Goal: Task Accomplishment & Management: Complete application form

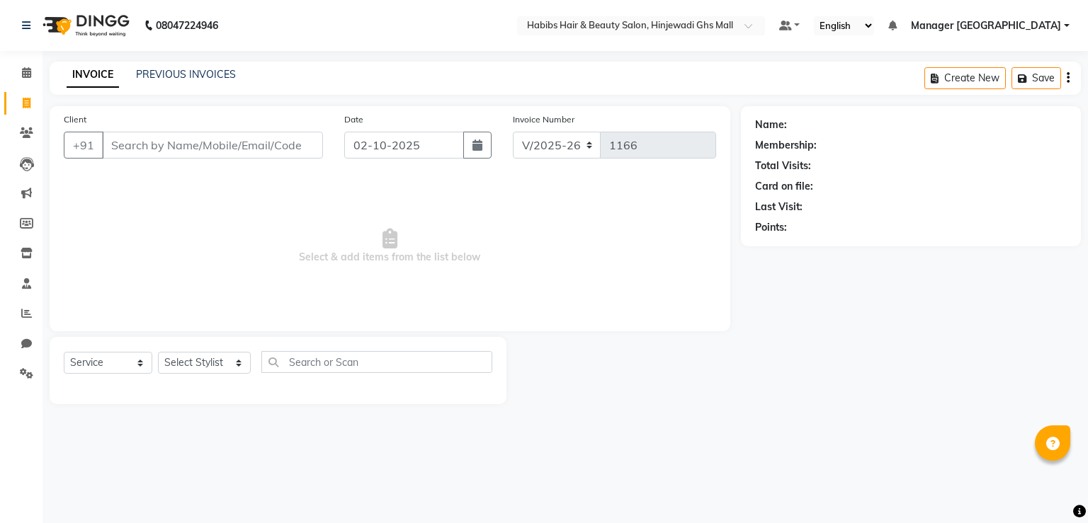
select select "7463"
select select "service"
click at [222, 164] on div "Client +91" at bounding box center [193, 141] width 280 height 58
click at [231, 155] on input "Client" at bounding box center [212, 145] width 221 height 27
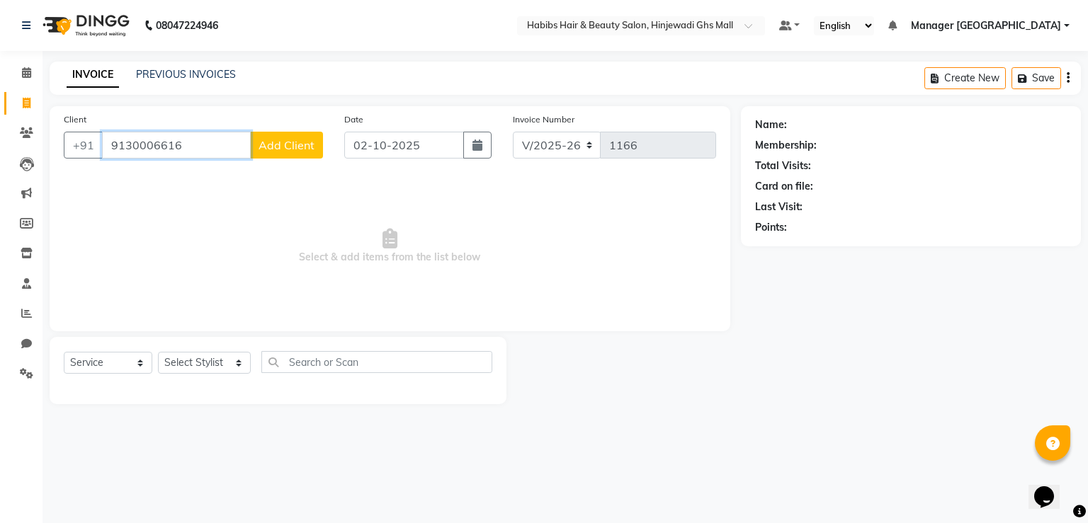
type input "9130006616"
click at [309, 152] on span "Add Client" at bounding box center [286, 145] width 56 height 14
select select "22"
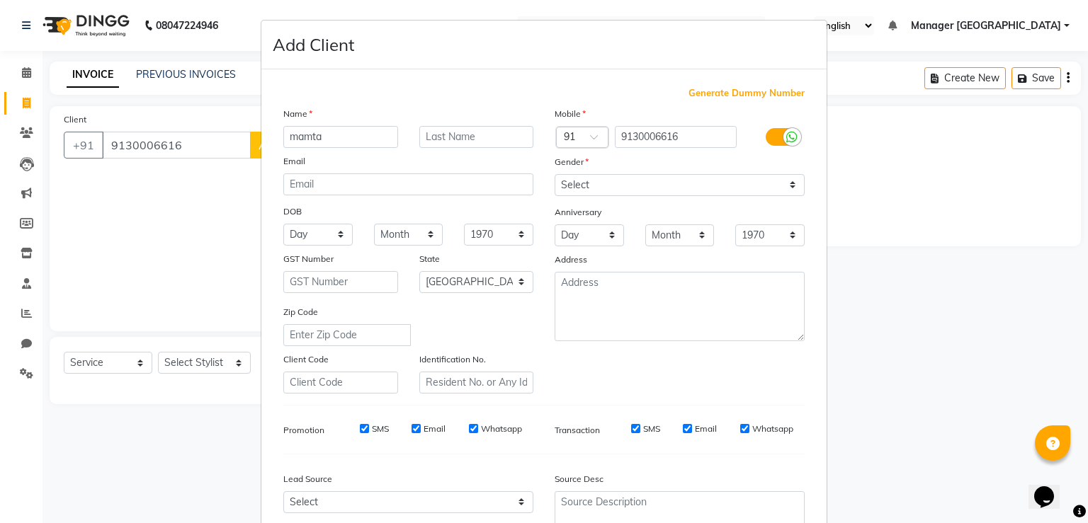
type input "mamta"
click at [561, 181] on select "Select [DEMOGRAPHIC_DATA] [DEMOGRAPHIC_DATA] Other Prefer Not To Say" at bounding box center [680, 185] width 250 height 22
select select "[DEMOGRAPHIC_DATA]"
click at [555, 175] on select "Select [DEMOGRAPHIC_DATA] [DEMOGRAPHIC_DATA] Other Prefer Not To Say" at bounding box center [680, 185] width 250 height 22
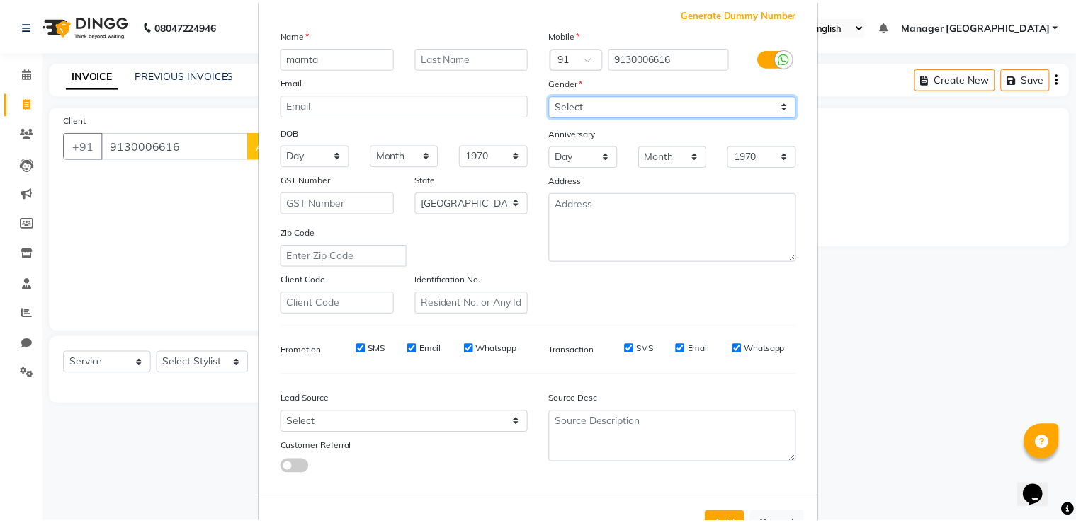
scroll to position [137, 0]
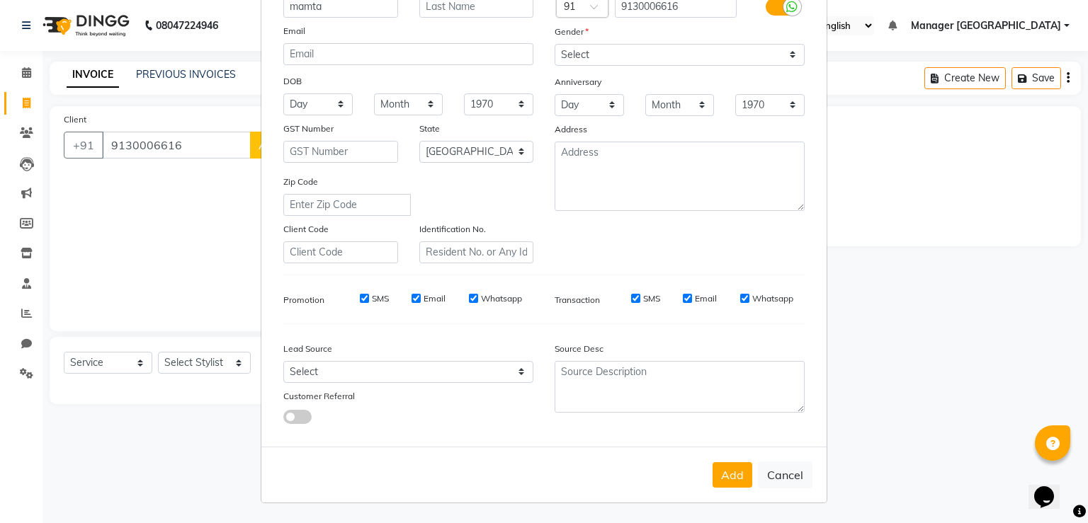
click at [728, 478] on button "Add" at bounding box center [732, 474] width 40 height 25
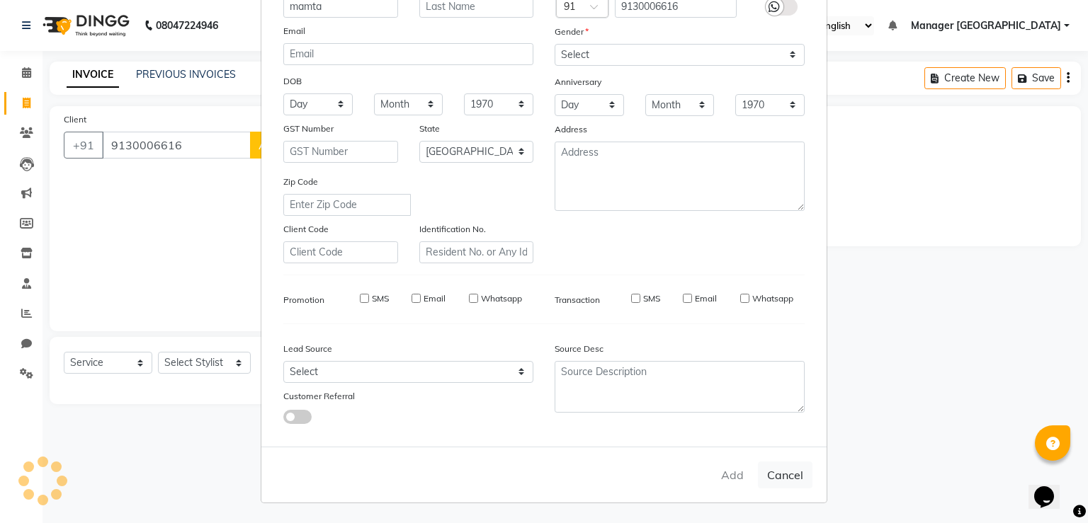
type input "91******16"
select select
select select "null"
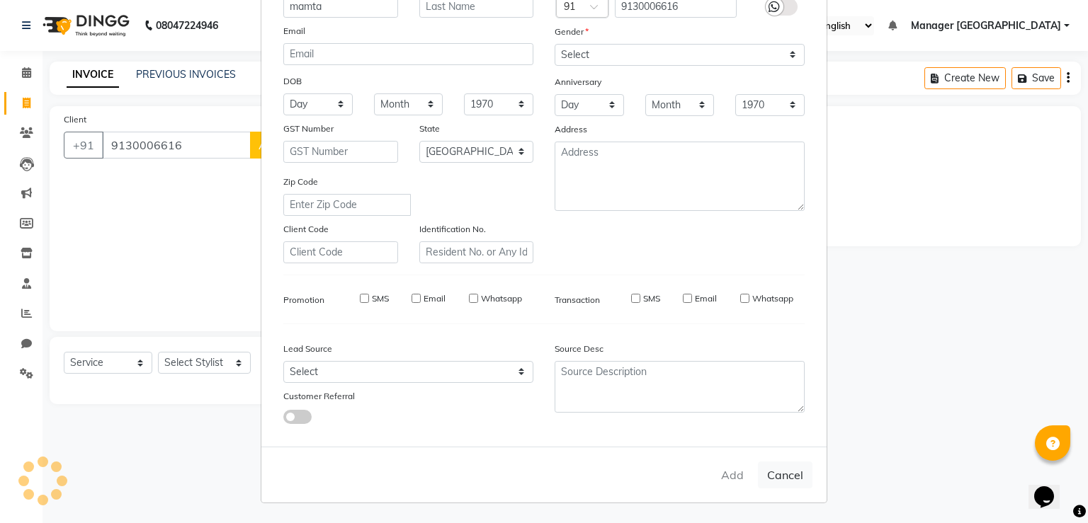
select select
checkbox input "false"
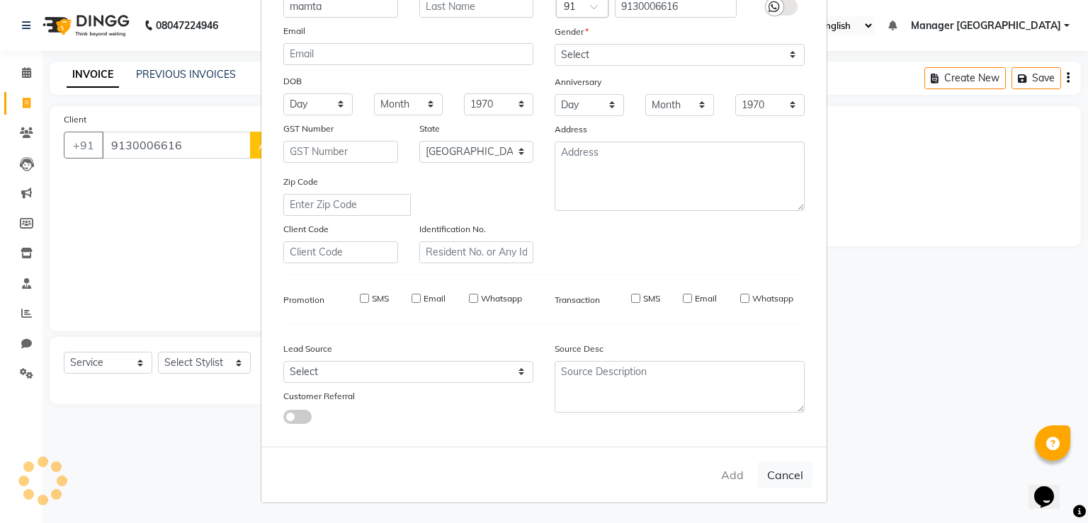
checkbox input "false"
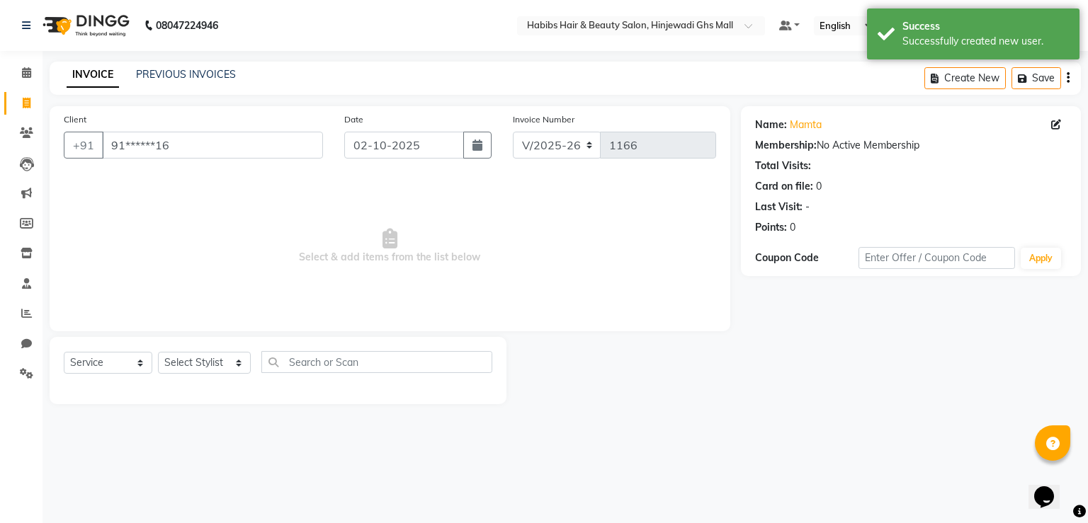
click at [198, 347] on div "Select Service Product Membership Package Voucher Prepaid Gift Card Select Styl…" at bounding box center [278, 370] width 457 height 67
click at [193, 355] on select "Select Stylist GAURAV GURI [PERSON_NAME] Manager GHS MALL [PERSON_NAME] [PERSON…" at bounding box center [204, 363] width 93 height 22
select select "88335"
click at [158, 353] on select "Select Stylist GAURAV GURI [PERSON_NAME] Manager GHS MALL [PERSON_NAME] [PERSON…" at bounding box center [204, 363] width 93 height 22
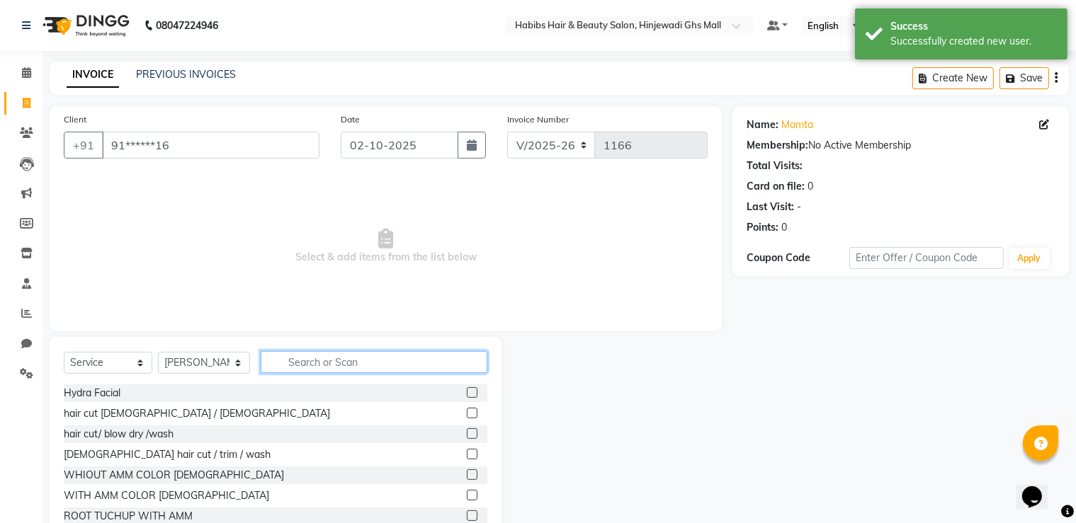
click at [313, 359] on input "text" at bounding box center [374, 362] width 227 height 22
click at [467, 414] on label at bounding box center [472, 413] width 11 height 11
click at [467, 414] on input "checkbox" at bounding box center [471, 413] width 9 height 9
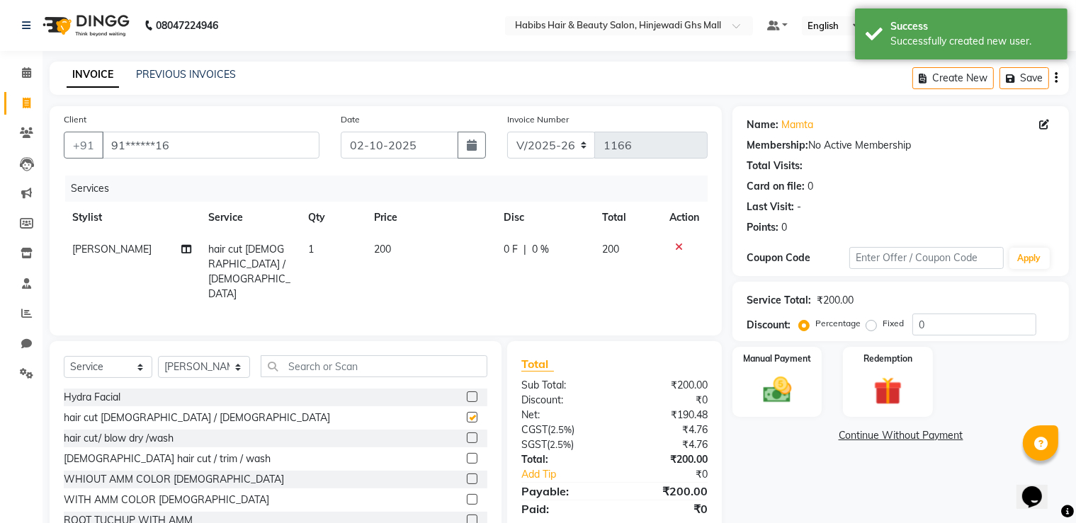
checkbox input "false"
click at [811, 409] on div "Manual Payment" at bounding box center [777, 382] width 93 height 73
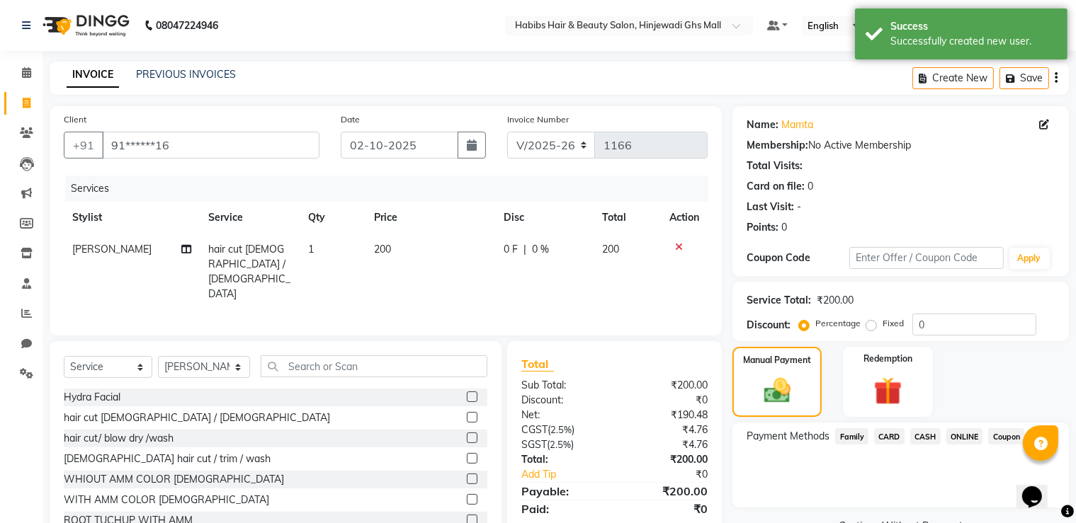
click at [966, 431] on span "ONLINE" at bounding box center [964, 436] width 37 height 16
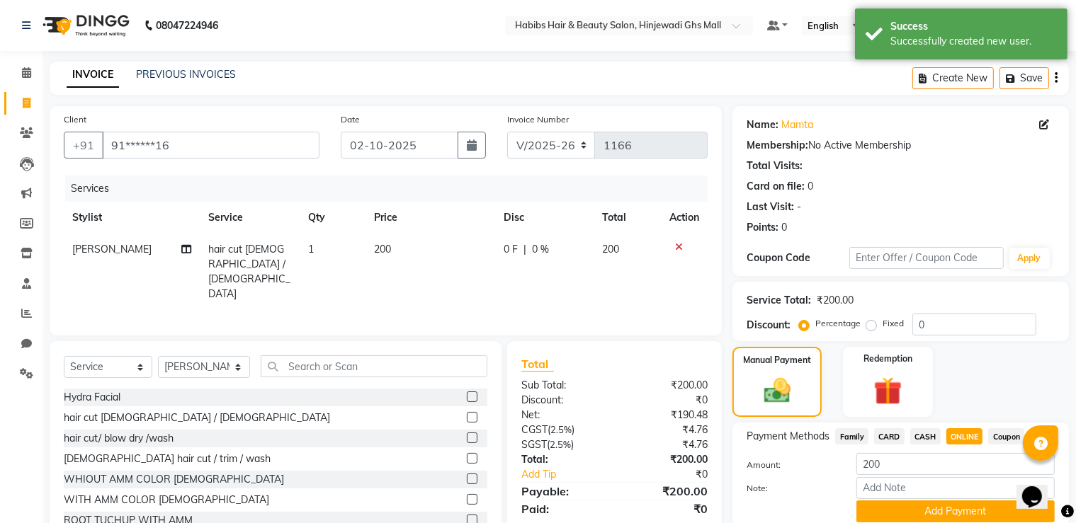
drag, startPoint x: 938, startPoint y: 508, endPoint x: 914, endPoint y: 488, distance: 31.6
click at [938, 508] on button "Add Payment" at bounding box center [955, 512] width 198 height 22
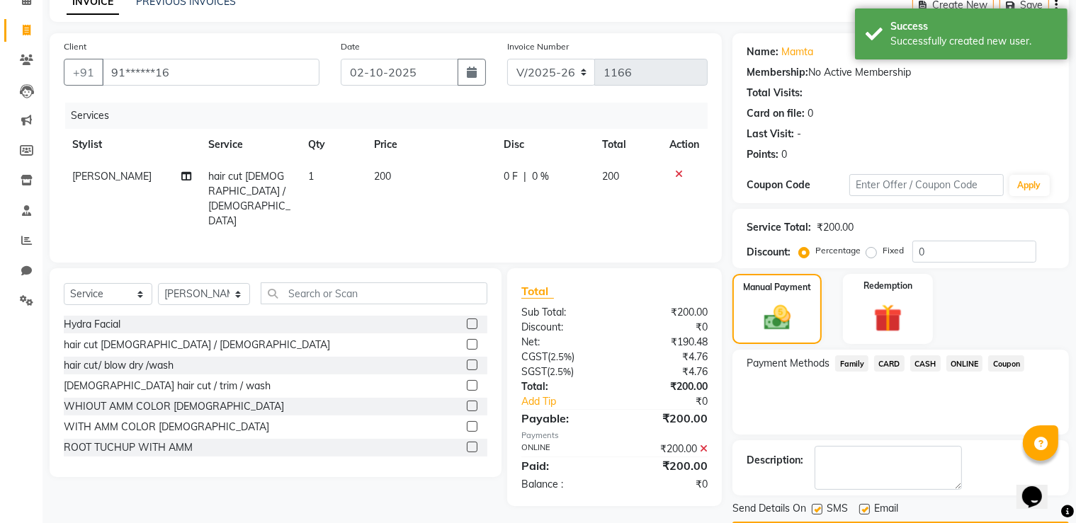
scroll to position [114, 0]
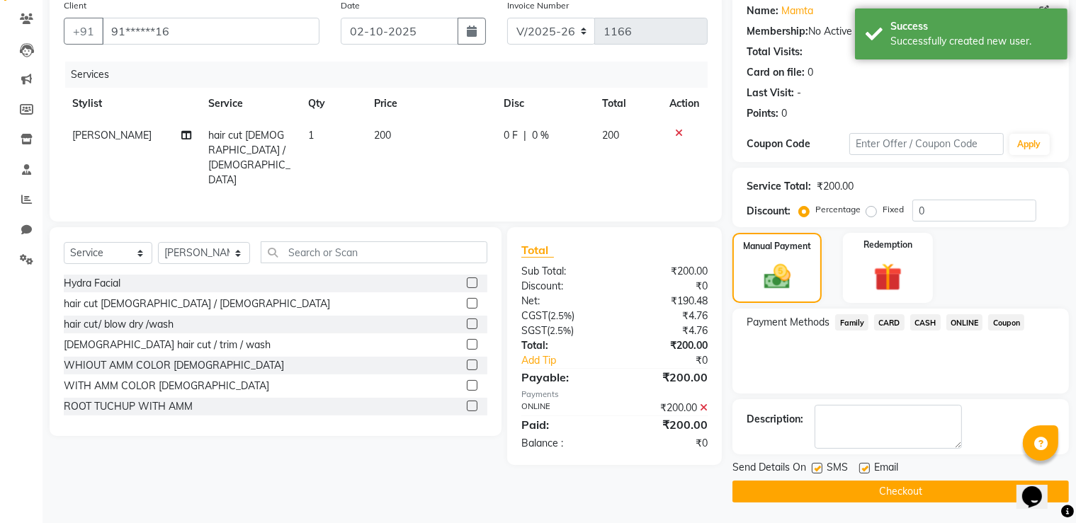
click at [904, 492] on button "Checkout" at bounding box center [900, 492] width 336 height 22
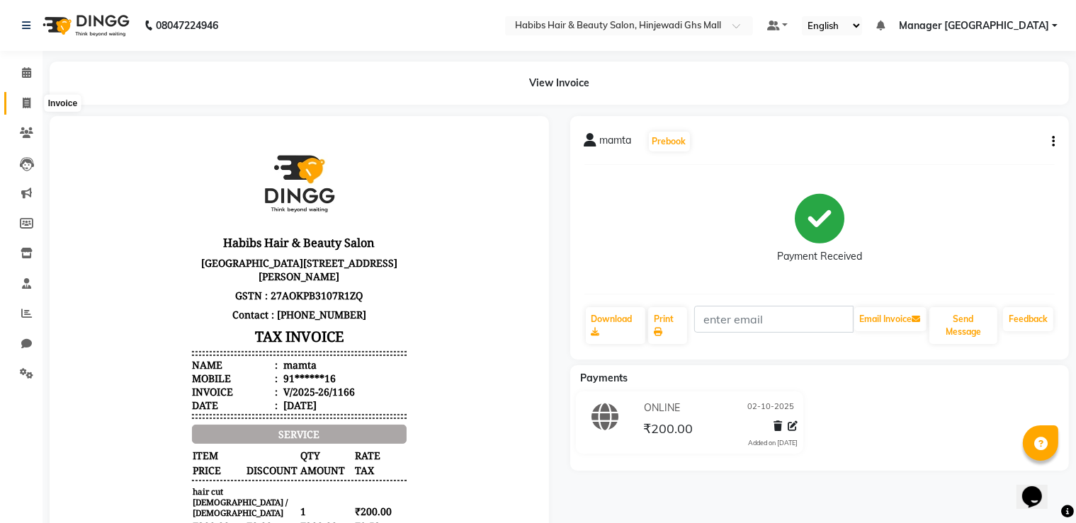
drag, startPoint x: 1087, startPoint y: 96, endPoint x: 22, endPoint y: 106, distance: 1065.2
click at [22, 106] on span at bounding box center [26, 104] width 25 height 16
select select "service"
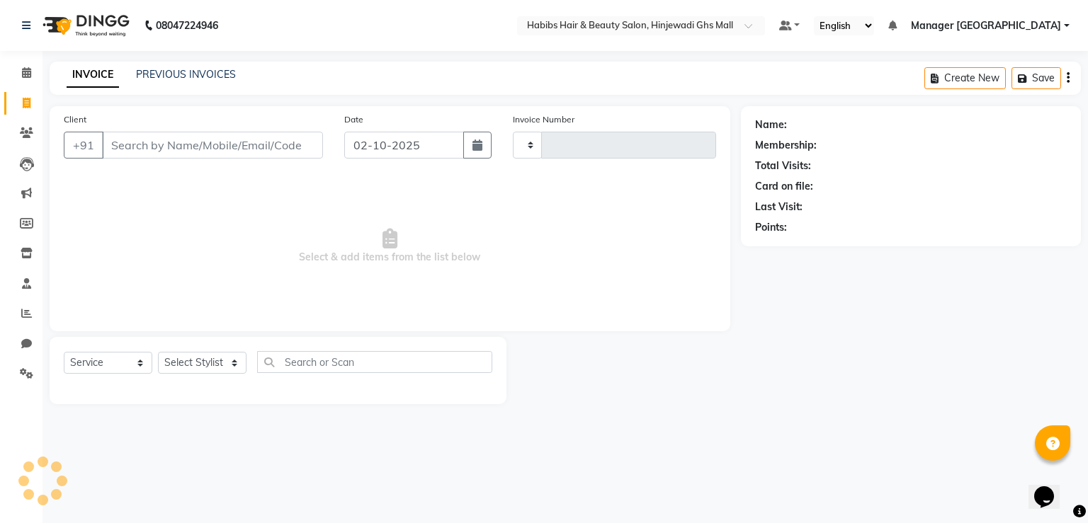
type input "1167"
select select "7463"
click at [132, 160] on div "Client +91" at bounding box center [193, 141] width 280 height 58
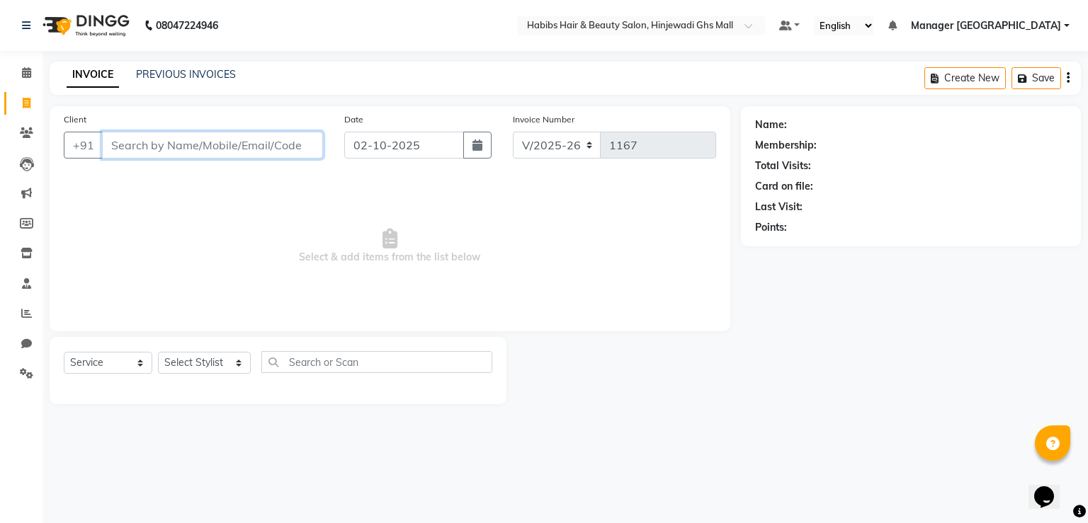
click at [272, 142] on input "Client" at bounding box center [212, 145] width 221 height 27
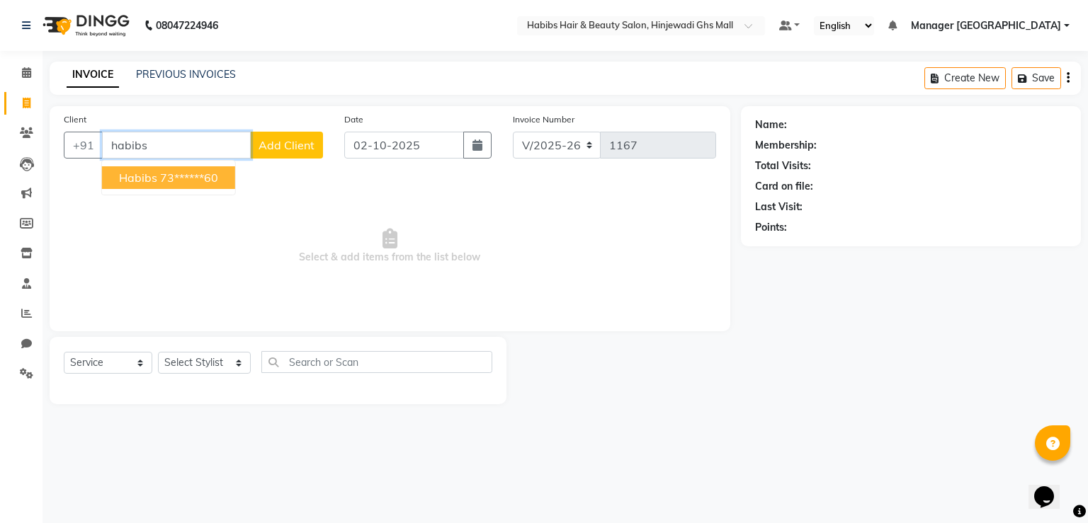
click at [157, 181] on button "habibs 73******60" at bounding box center [168, 177] width 133 height 23
type input "73******60"
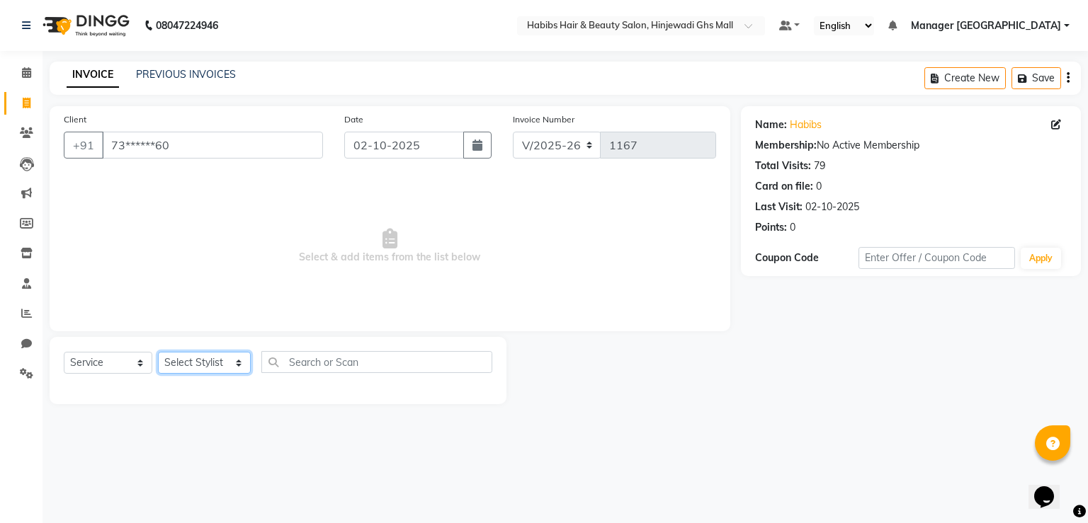
click at [187, 365] on select "Select Stylist GAURAV GURI [PERSON_NAME] Manager GHS MALL [PERSON_NAME] [PERSON…" at bounding box center [204, 363] width 93 height 22
select select "70585"
click at [158, 353] on select "Select Stylist GAURAV GURI [PERSON_NAME] Manager GHS MALL [PERSON_NAME] [PERSON…" at bounding box center [204, 363] width 93 height 22
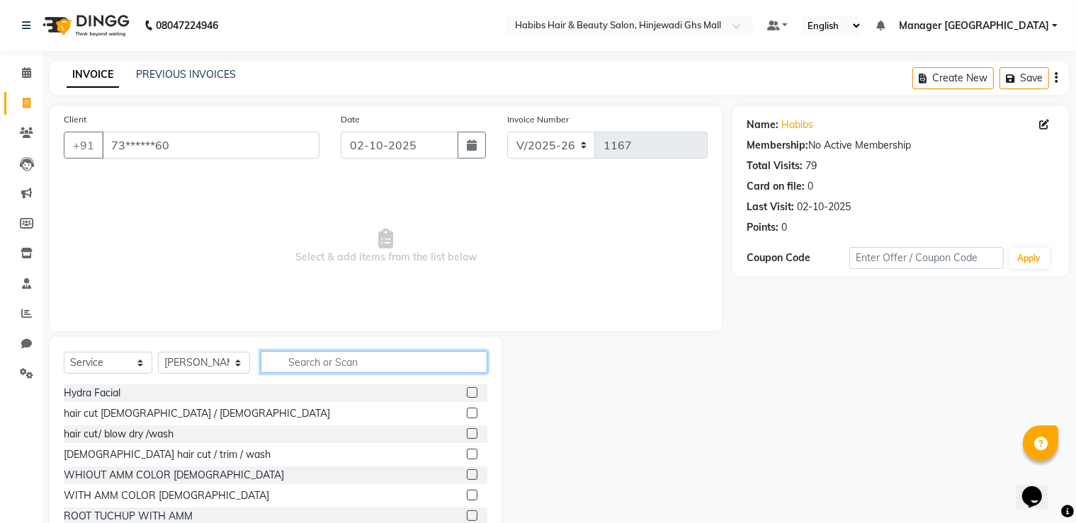
click at [326, 363] on input "text" at bounding box center [374, 362] width 227 height 22
click at [413, 364] on input "text" at bounding box center [374, 362] width 227 height 22
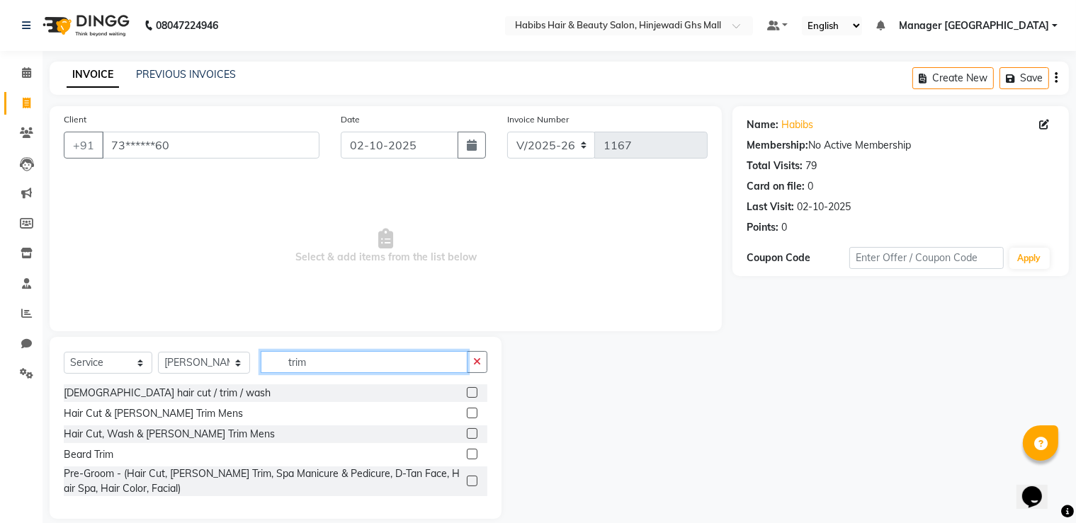
type input "trim"
click at [468, 409] on label at bounding box center [472, 413] width 11 height 11
click at [468, 409] on input "checkbox" at bounding box center [471, 413] width 9 height 9
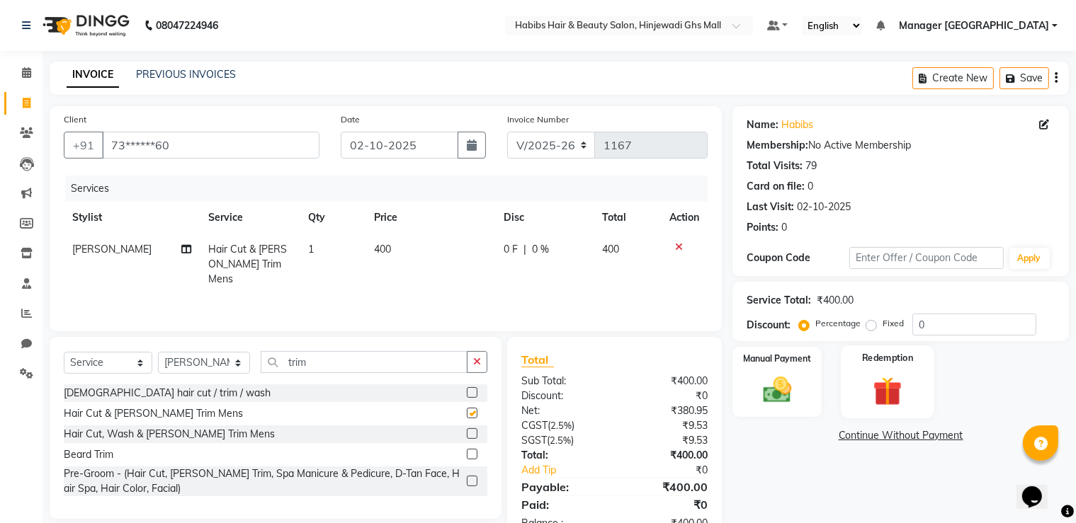
checkbox input "false"
click at [807, 393] on div "Manual Payment" at bounding box center [777, 382] width 93 height 73
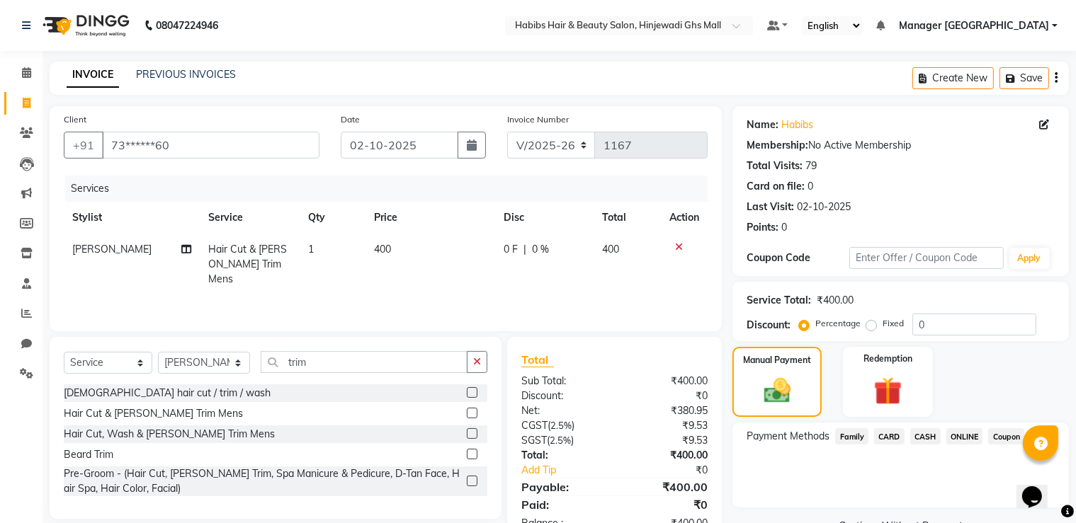
click at [953, 440] on span "ONLINE" at bounding box center [964, 436] width 37 height 16
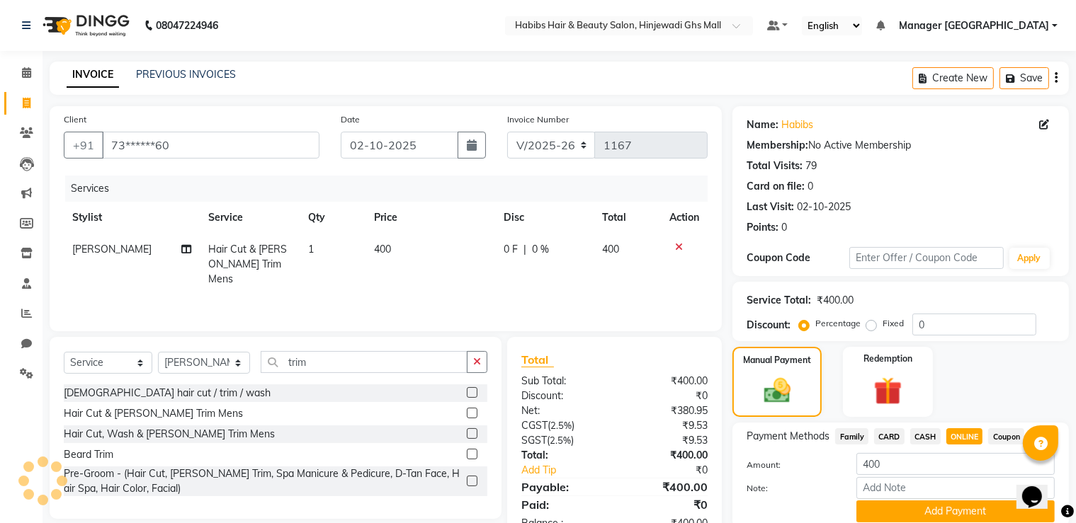
drag, startPoint x: 938, startPoint y: 508, endPoint x: 923, endPoint y: 494, distance: 20.5
click at [938, 508] on button "Add Payment" at bounding box center [955, 512] width 198 height 22
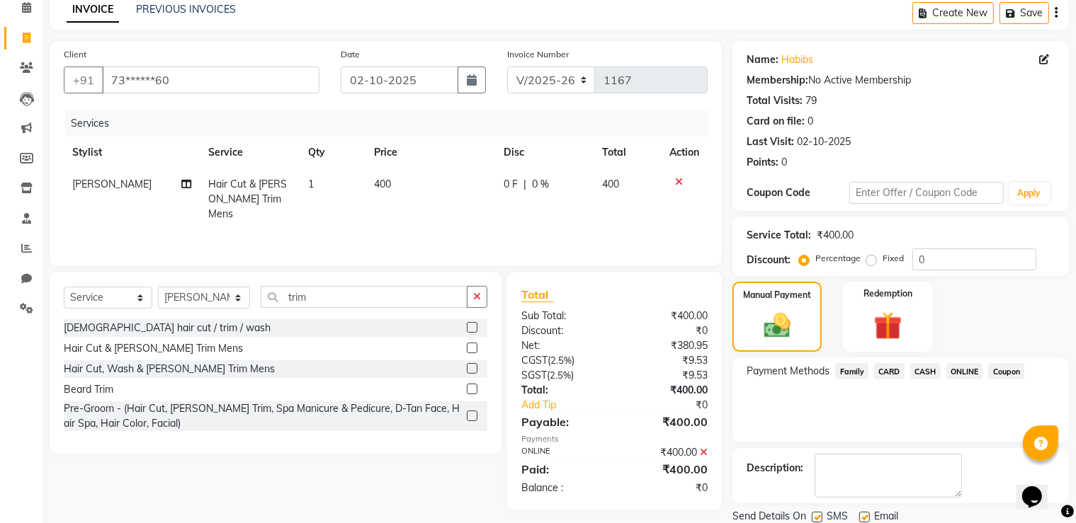
scroll to position [114, 0]
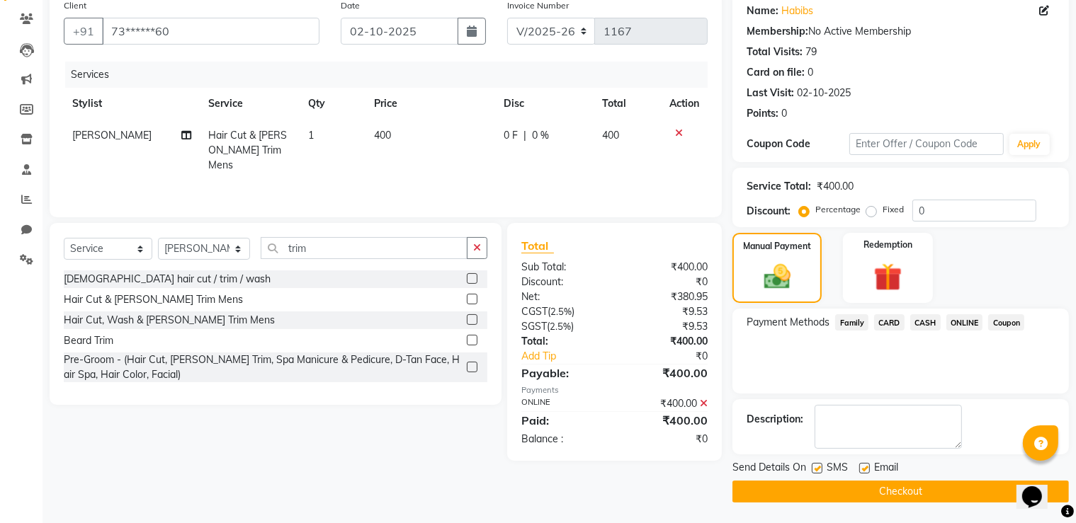
click at [917, 499] on button "Checkout" at bounding box center [900, 492] width 336 height 22
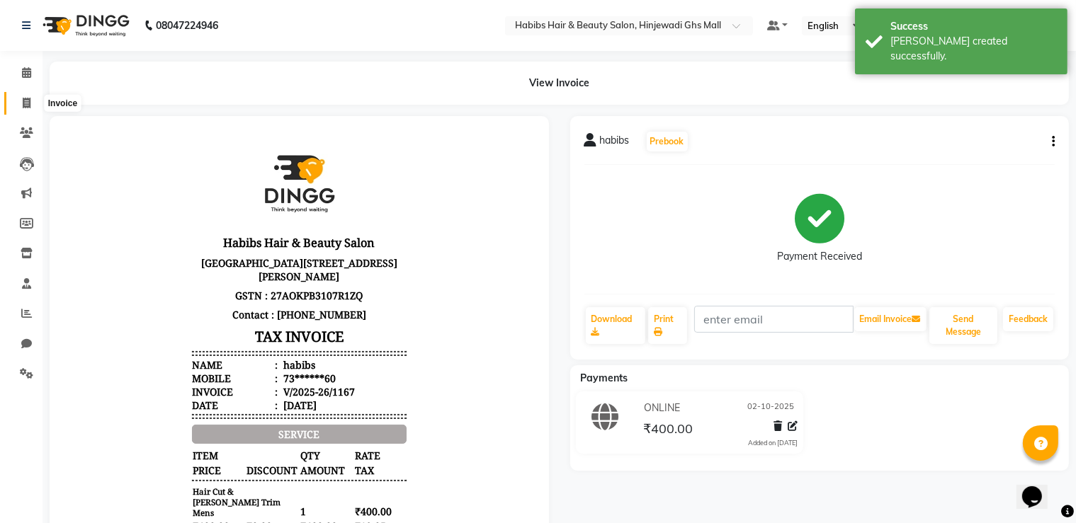
click at [21, 104] on span at bounding box center [26, 104] width 25 height 16
select select "service"
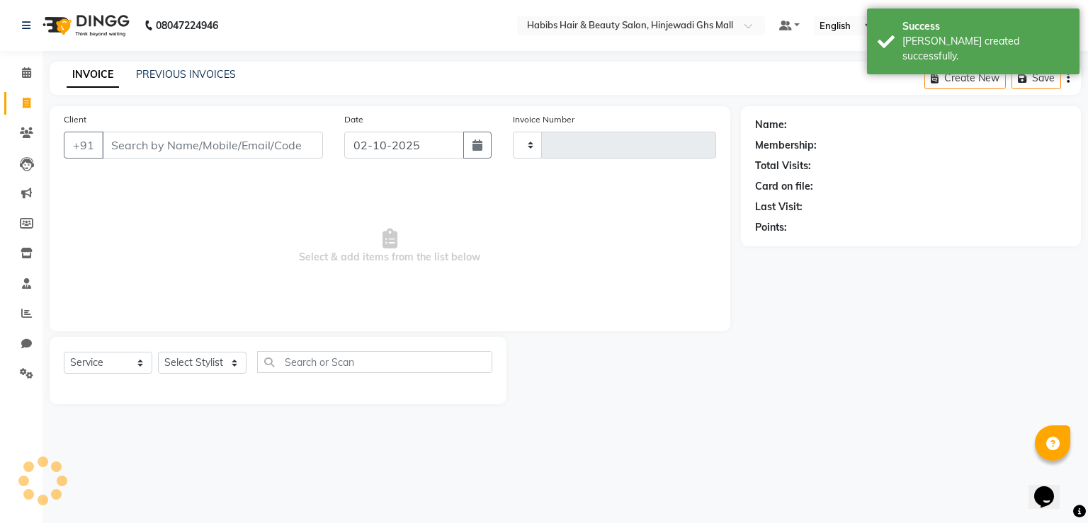
type input "1168"
select select "7463"
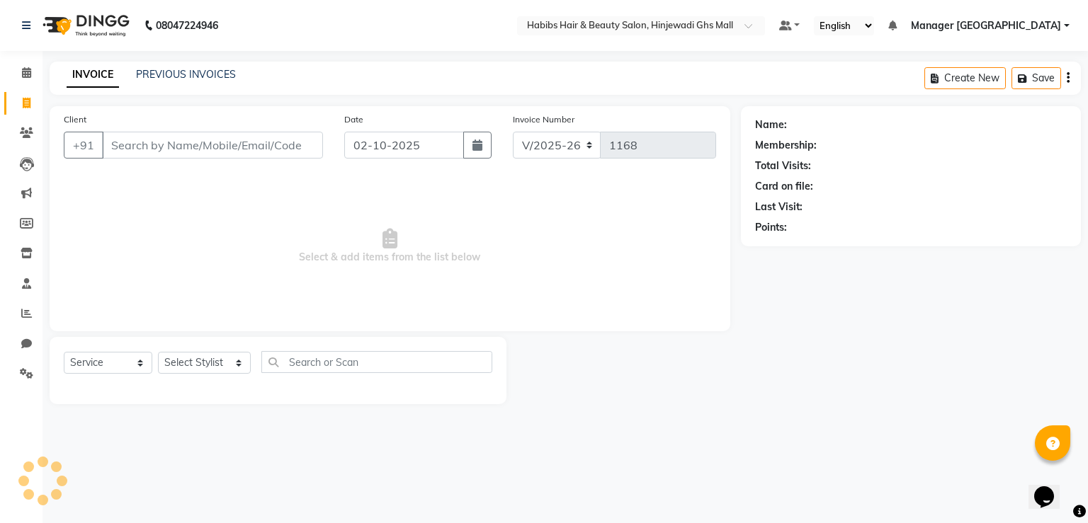
click at [268, 141] on input "Client" at bounding box center [212, 145] width 221 height 27
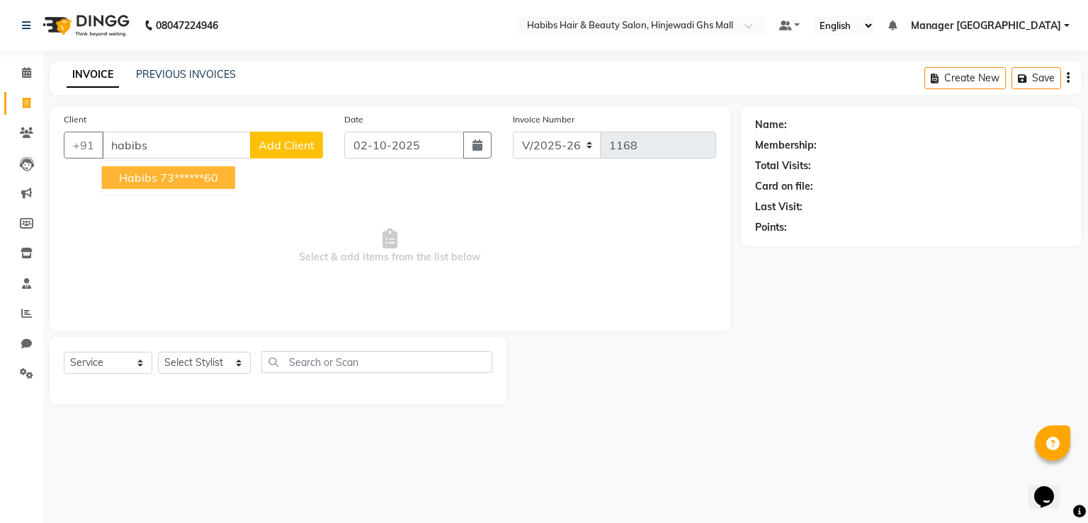
click at [187, 181] on ngb-highlight "73******60" at bounding box center [189, 178] width 58 height 14
type input "73******60"
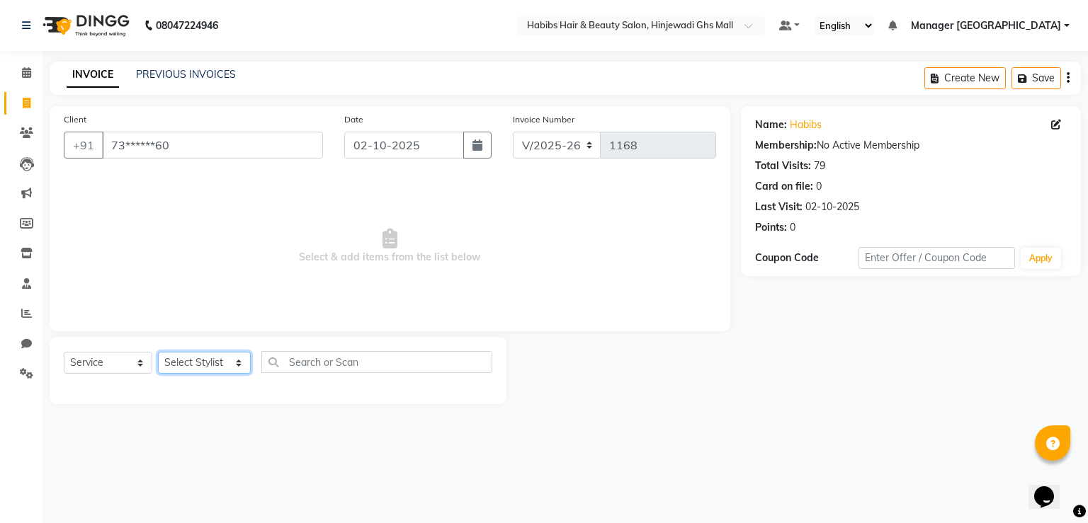
click at [215, 356] on select "Select Stylist GAURAV GURI [PERSON_NAME] Manager GHS MALL [PERSON_NAME] [PERSON…" at bounding box center [204, 363] width 93 height 22
select select "88335"
click at [158, 353] on select "Select Stylist GAURAV GURI [PERSON_NAME] Manager GHS MALL [PERSON_NAME] [PERSON…" at bounding box center [204, 363] width 93 height 22
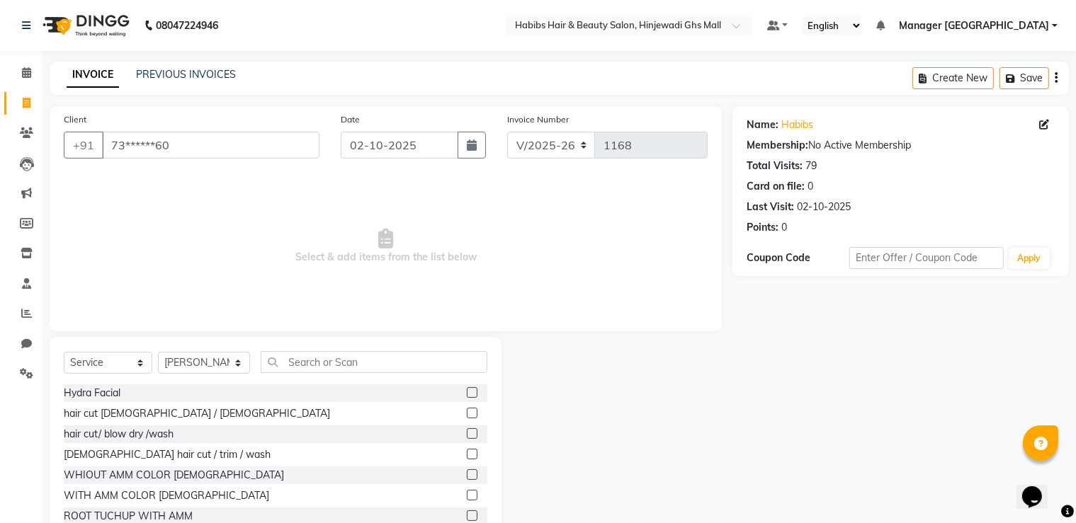
drag, startPoint x: 461, startPoint y: 413, endPoint x: 809, endPoint y: 400, distance: 348.0
click at [467, 415] on div at bounding box center [477, 414] width 21 height 18
drag, startPoint x: 458, startPoint y: 413, endPoint x: 467, endPoint y: 421, distance: 12.6
click at [467, 417] on label at bounding box center [472, 413] width 11 height 11
click at [467, 417] on input "checkbox" at bounding box center [471, 413] width 9 height 9
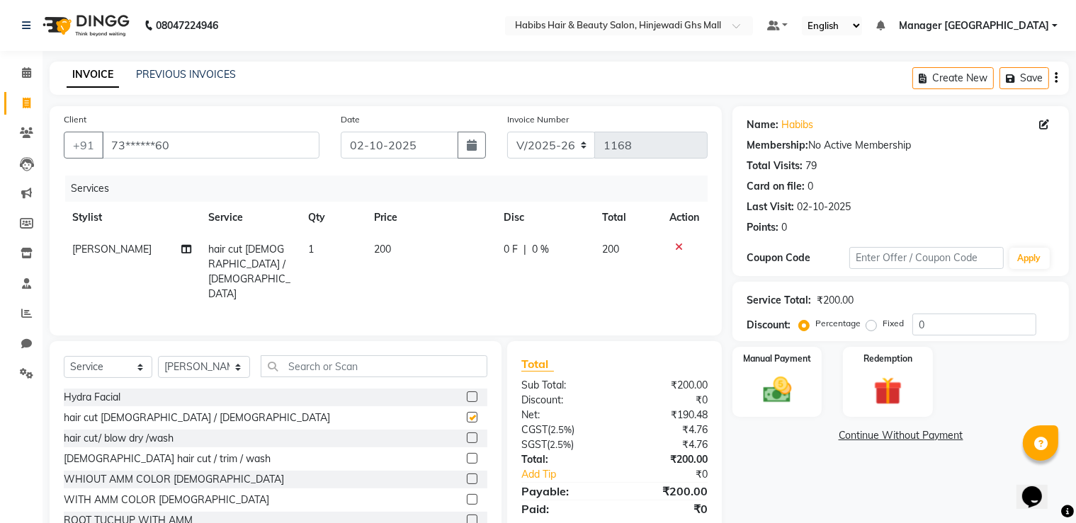
checkbox input "false"
drag, startPoint x: 820, startPoint y: 403, endPoint x: 821, endPoint y: 421, distance: 18.4
click at [819, 404] on div "Manual Payment" at bounding box center [777, 382] width 93 height 73
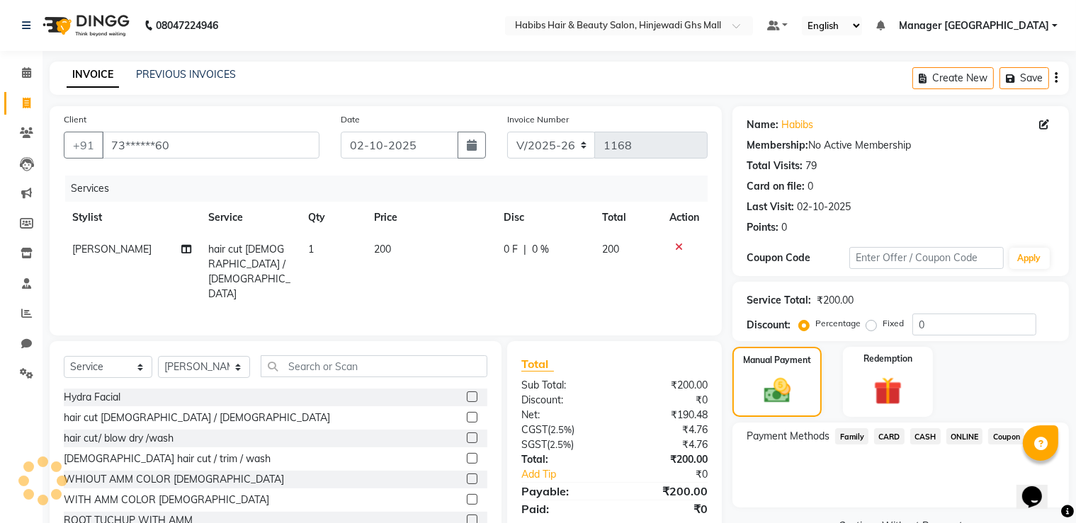
drag, startPoint x: 964, startPoint y: 441, endPoint x: 948, endPoint y: 487, distance: 48.2
click at [964, 446] on div "ONLINE" at bounding box center [962, 437] width 42 height 19
drag, startPoint x: 958, startPoint y: 431, endPoint x: 967, endPoint y: 451, distance: 21.9
click at [959, 436] on span "ONLINE" at bounding box center [964, 436] width 37 height 16
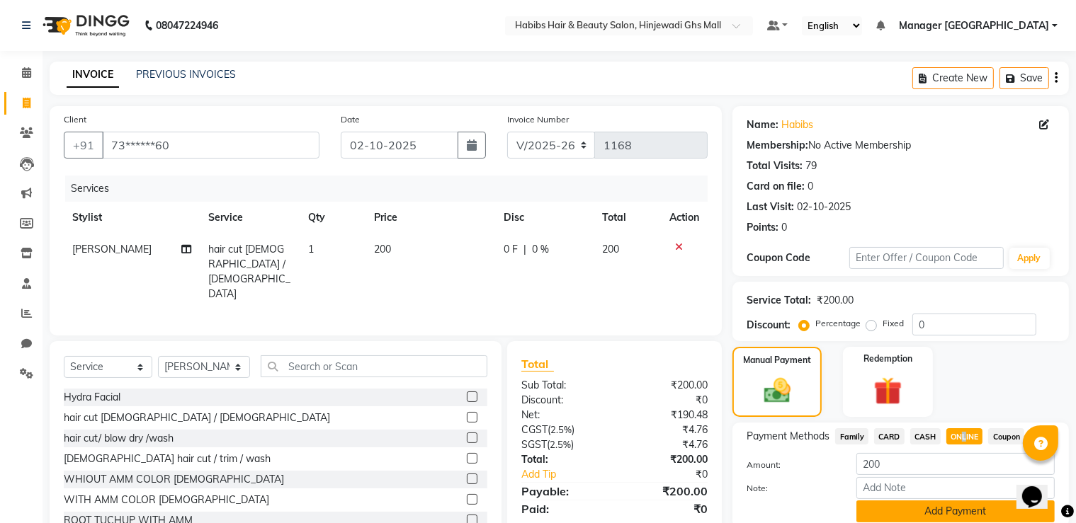
click at [958, 511] on button "Add Payment" at bounding box center [955, 512] width 198 height 22
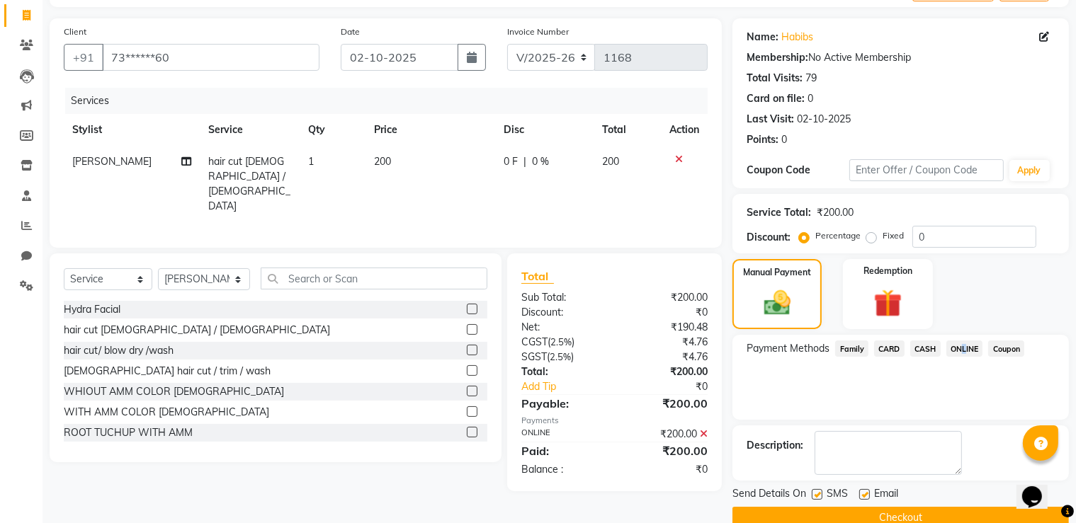
scroll to position [114, 0]
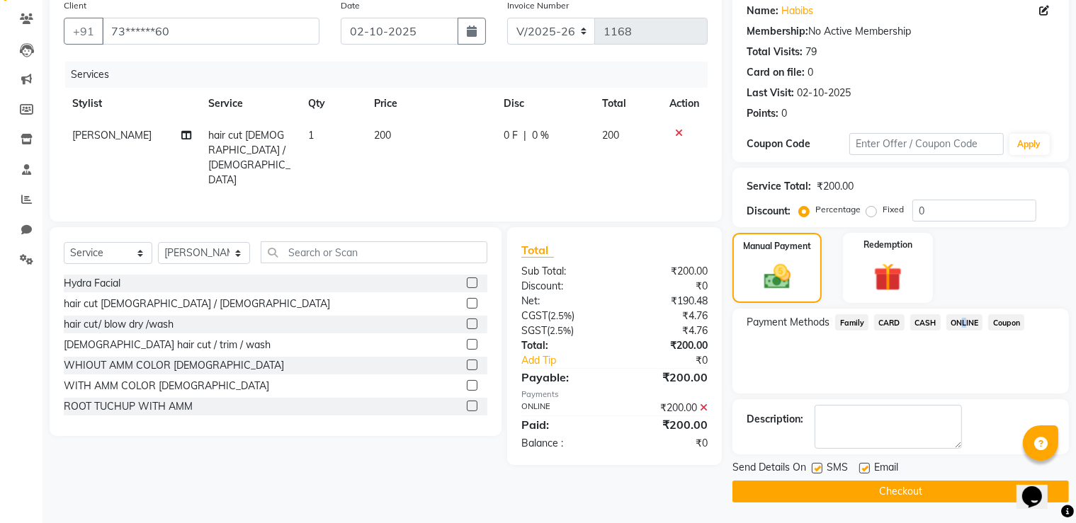
click at [907, 501] on button "Checkout" at bounding box center [900, 492] width 336 height 22
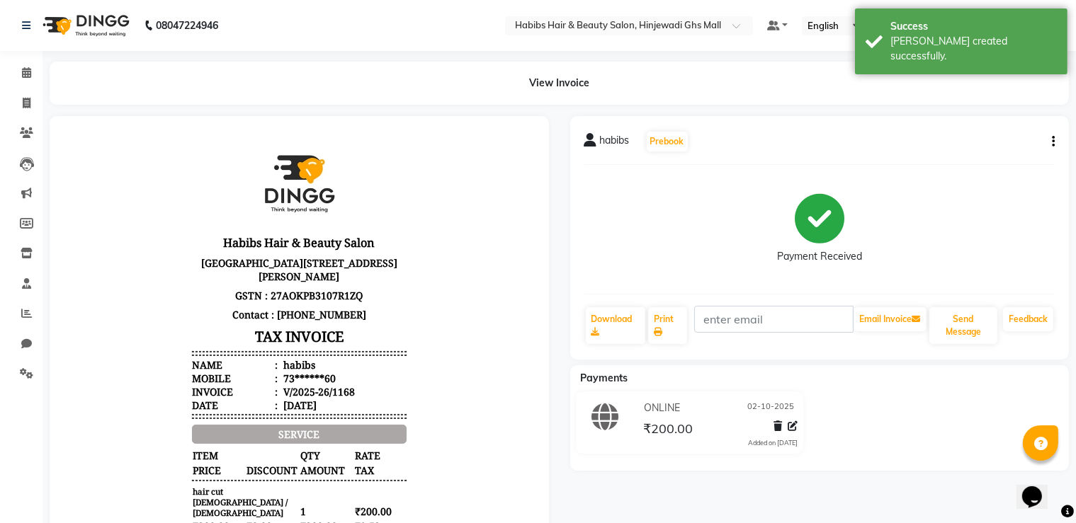
click at [13, 89] on li "Invoice" at bounding box center [21, 104] width 42 height 30
click at [18, 96] on span at bounding box center [26, 104] width 25 height 16
select select "service"
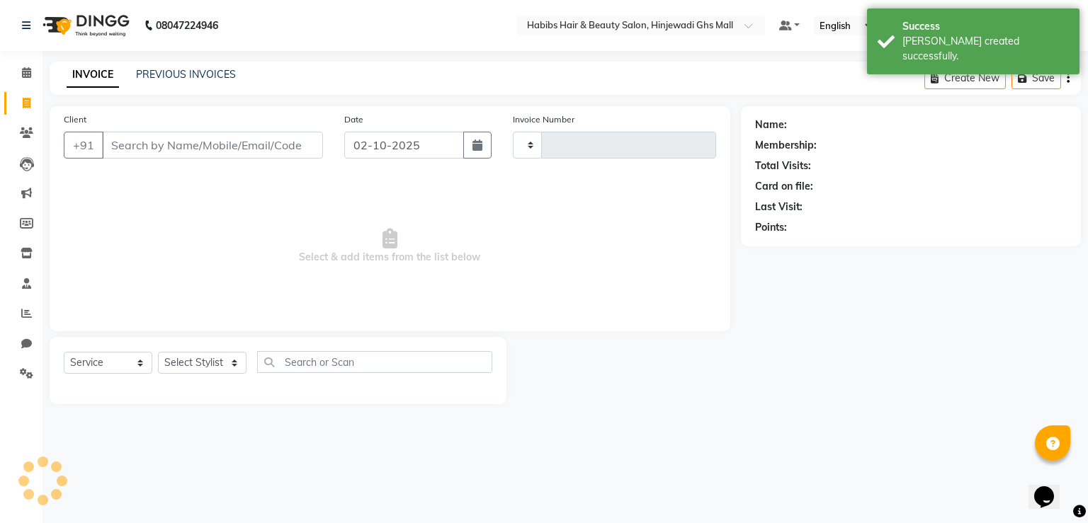
type input "1169"
select select "7463"
drag, startPoint x: 308, startPoint y: 148, endPoint x: 306, endPoint y: 155, distance: 7.4
click at [307, 149] on input "Client" at bounding box center [212, 145] width 221 height 27
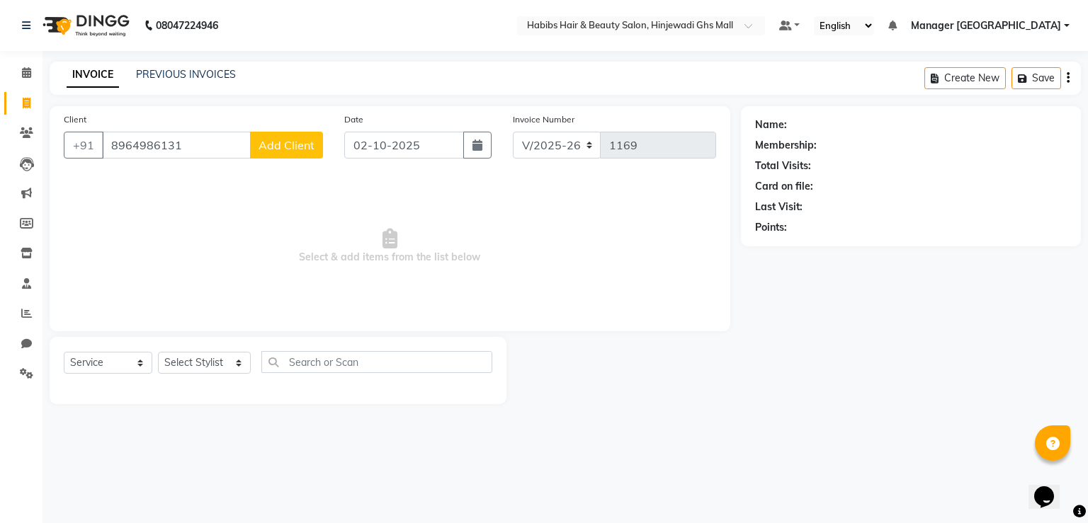
type input "8964986131"
click at [297, 142] on span "Add Client" at bounding box center [286, 145] width 56 height 14
select select "22"
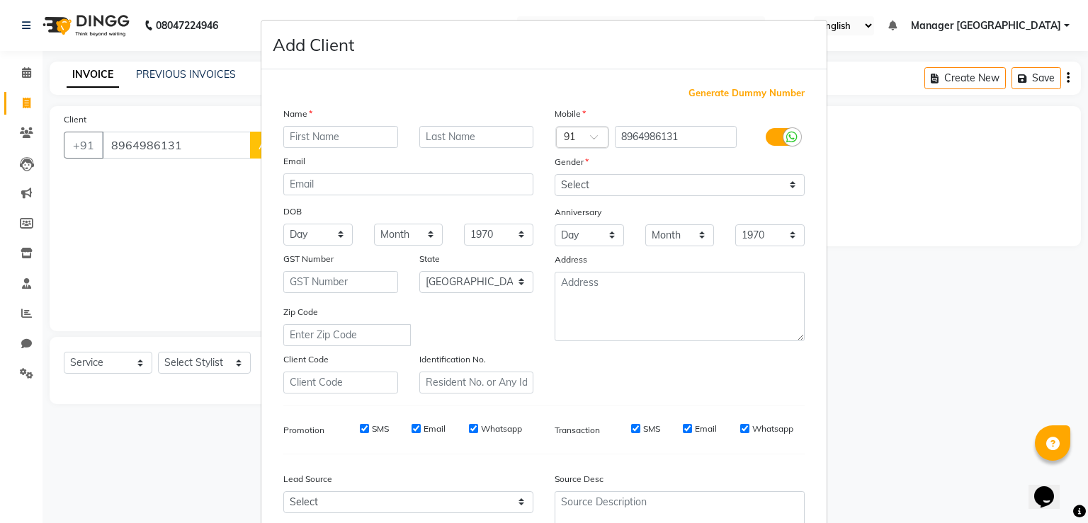
drag, startPoint x: 323, startPoint y: 140, endPoint x: 323, endPoint y: 161, distance: 21.2
click at [323, 150] on div "Name Email DOB Day 01 02 03 04 05 06 07 08 09 10 11 12 13 14 15 16 17 18 19 20 …" at bounding box center [408, 250] width 271 height 288
type input "[PERSON_NAME]"
click at [652, 179] on select "Select [DEMOGRAPHIC_DATA] [DEMOGRAPHIC_DATA] Other Prefer Not To Say" at bounding box center [680, 185] width 250 height 22
select select "[DEMOGRAPHIC_DATA]"
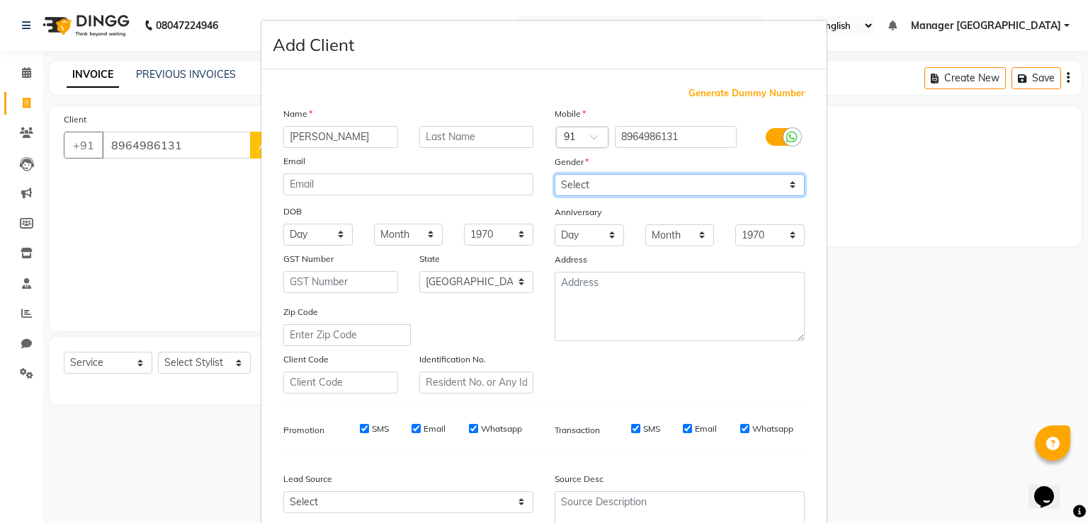
click at [555, 175] on select "Select [DEMOGRAPHIC_DATA] [DEMOGRAPHIC_DATA] Other Prefer Not To Say" at bounding box center [680, 185] width 250 height 22
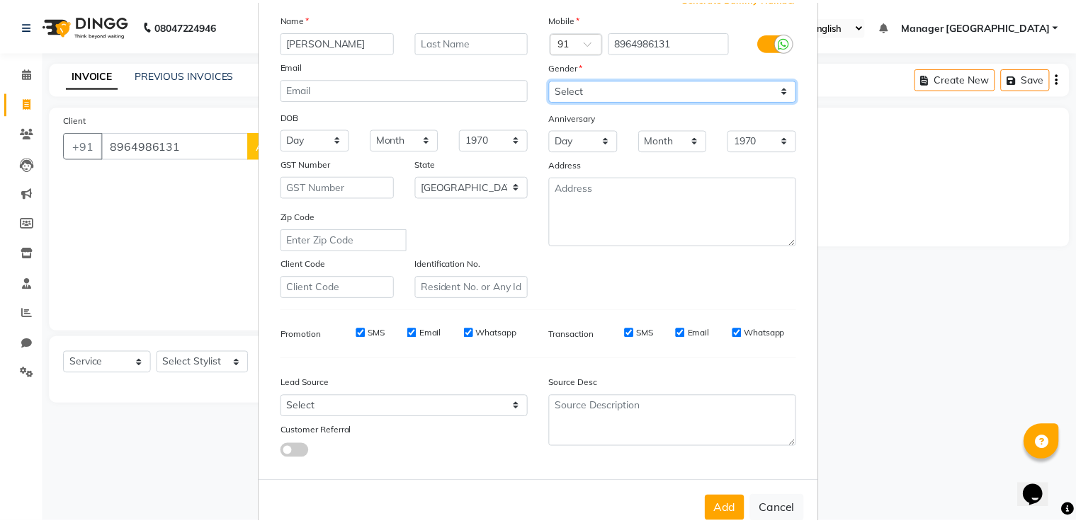
scroll to position [137, 0]
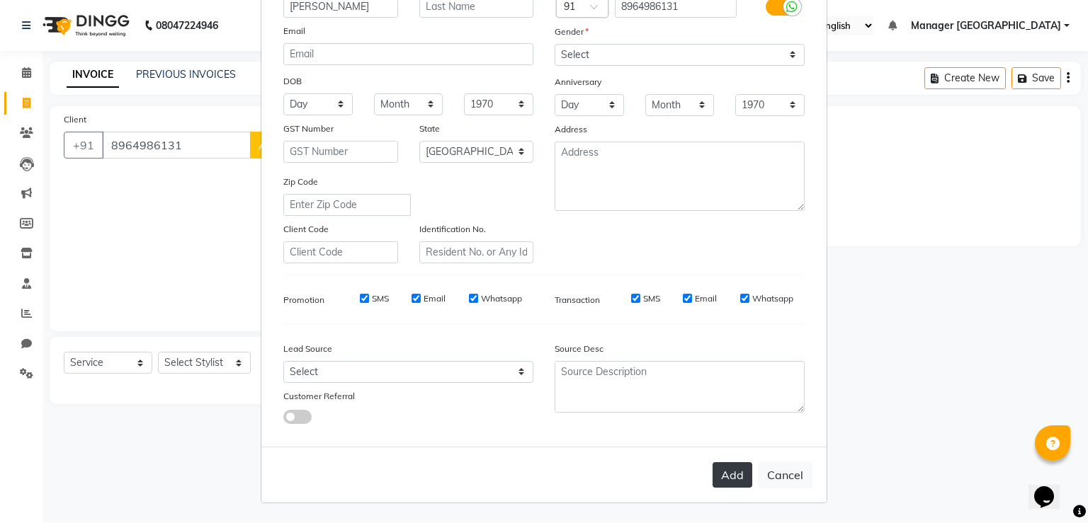
click at [739, 477] on button "Add" at bounding box center [732, 474] width 40 height 25
type input "89******31"
select select
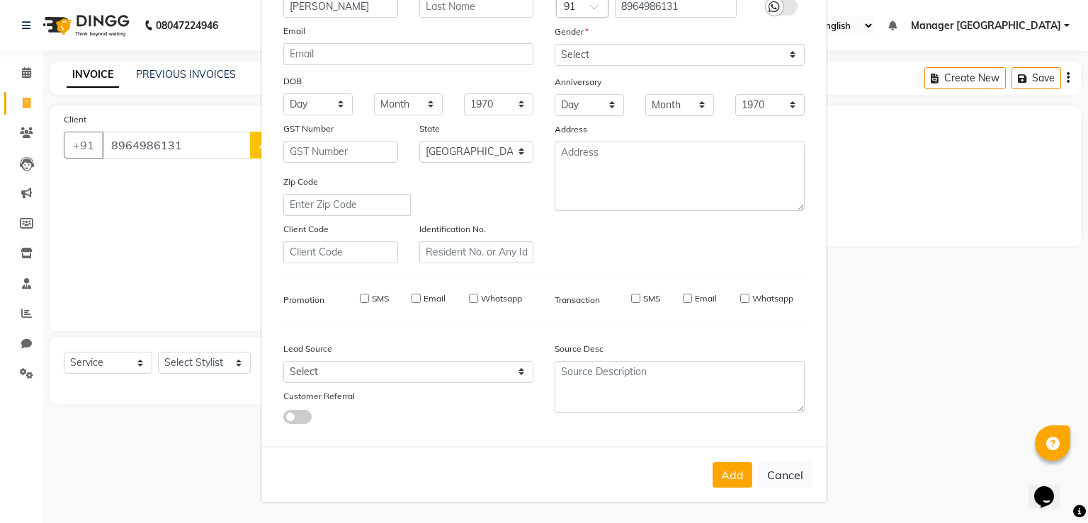
select select "null"
select select
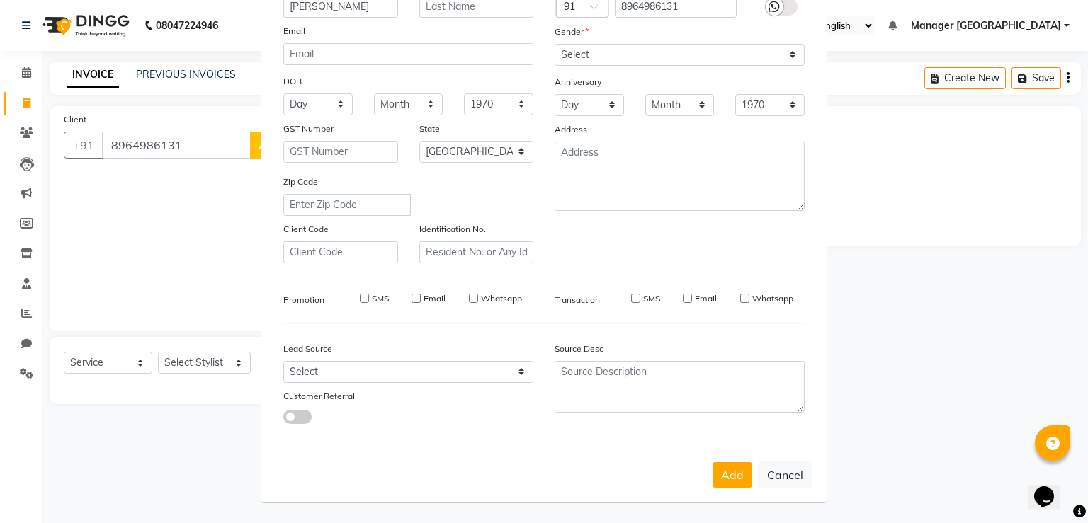
checkbox input "false"
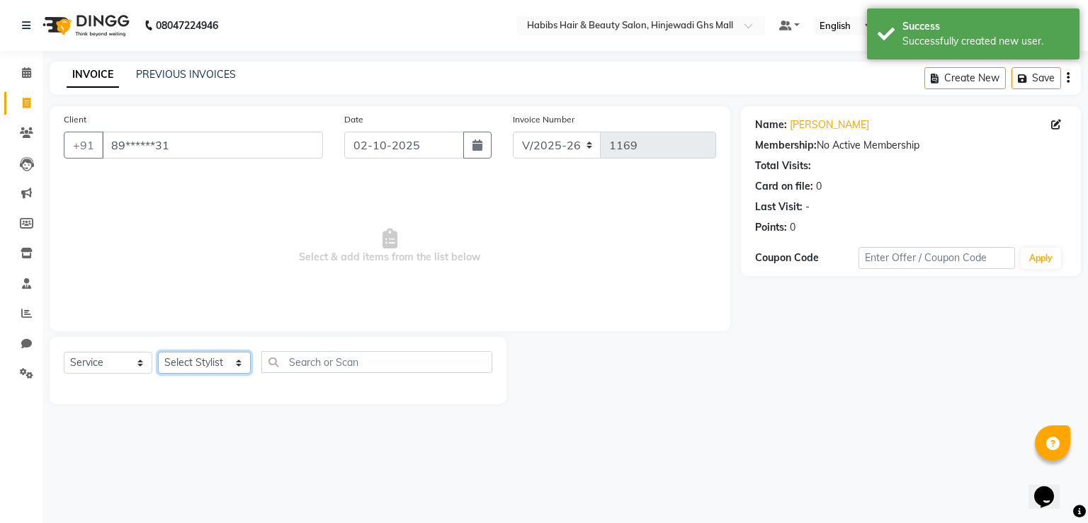
drag, startPoint x: 244, startPoint y: 374, endPoint x: 229, endPoint y: 373, distance: 14.9
click at [244, 375] on div "Select Service Product Membership Package Voucher Prepaid Gift Card Select Styl…" at bounding box center [278, 367] width 428 height 33
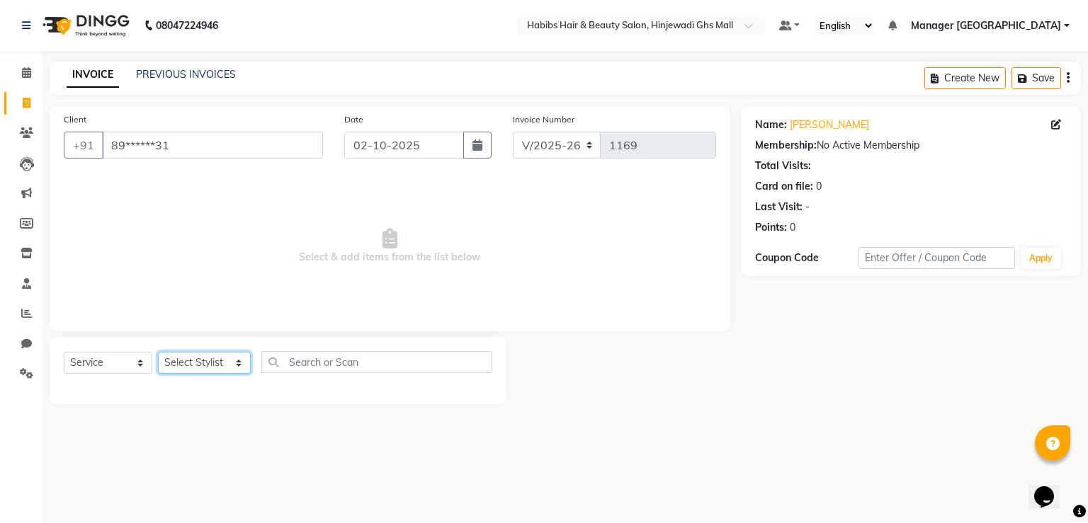
select select "70585"
click at [158, 353] on select "Select Stylist GAURAV GURI [PERSON_NAME] Manager GHS MALL [PERSON_NAME] [PERSON…" at bounding box center [204, 363] width 93 height 22
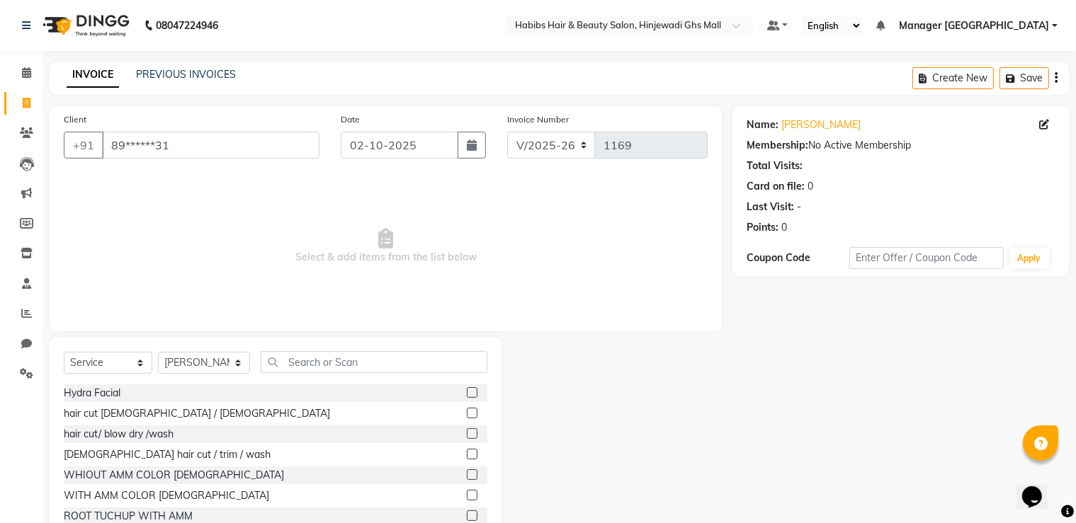
click at [467, 430] on label at bounding box center [472, 433] width 11 height 11
click at [467, 430] on input "checkbox" at bounding box center [471, 434] width 9 height 9
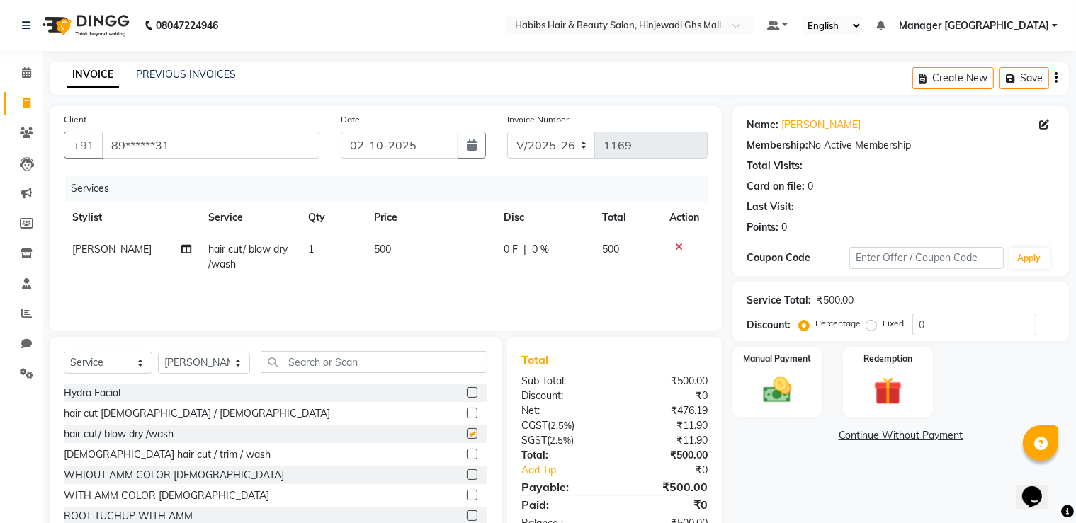
checkbox input "false"
click at [233, 370] on select "Select Stylist GAURAV GURI [PERSON_NAME] Manager GHS MALL [PERSON_NAME] [PERSON…" at bounding box center [204, 363] width 92 height 22
select select "84847"
click at [158, 353] on select "Select Stylist GAURAV GURI [PERSON_NAME] Manager GHS MALL [PERSON_NAME] [PERSON…" at bounding box center [204, 363] width 92 height 22
click at [351, 355] on input "text" at bounding box center [374, 362] width 227 height 22
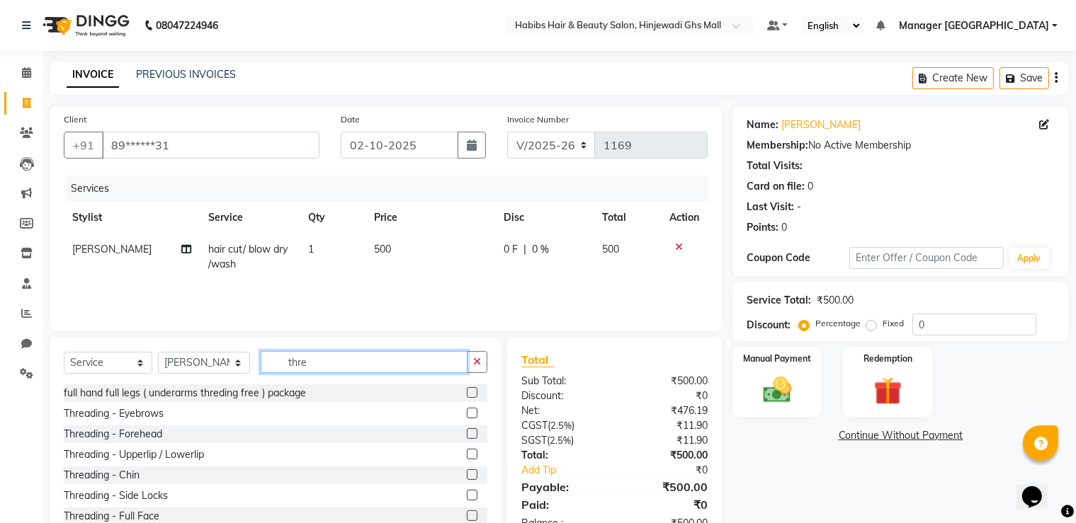
type input "thre"
click at [467, 416] on label at bounding box center [472, 413] width 11 height 11
click at [467, 416] on input "checkbox" at bounding box center [471, 413] width 9 height 9
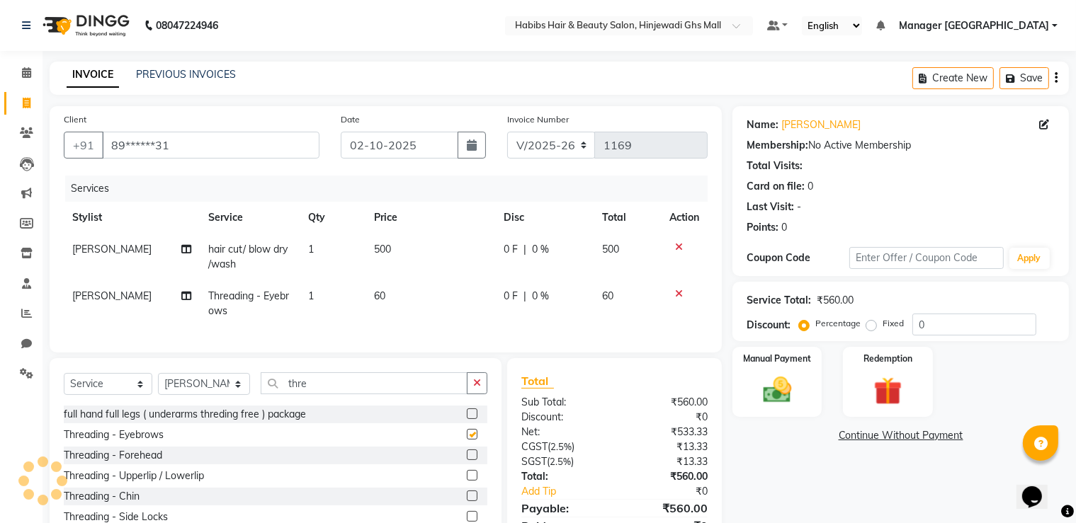
checkbox input "false"
click at [467, 460] on label at bounding box center [472, 455] width 11 height 11
click at [467, 460] on input "checkbox" at bounding box center [471, 455] width 9 height 9
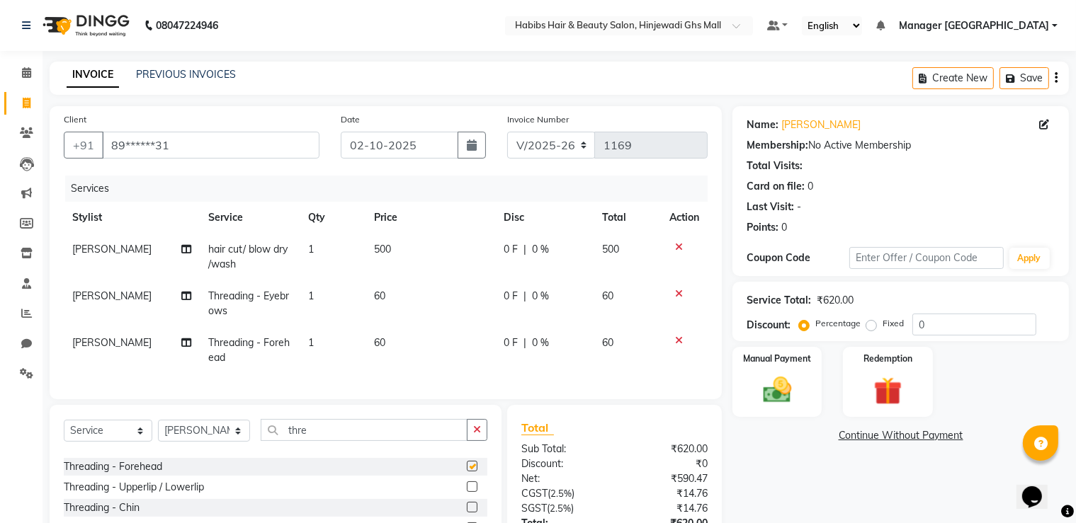
checkbox input "false"
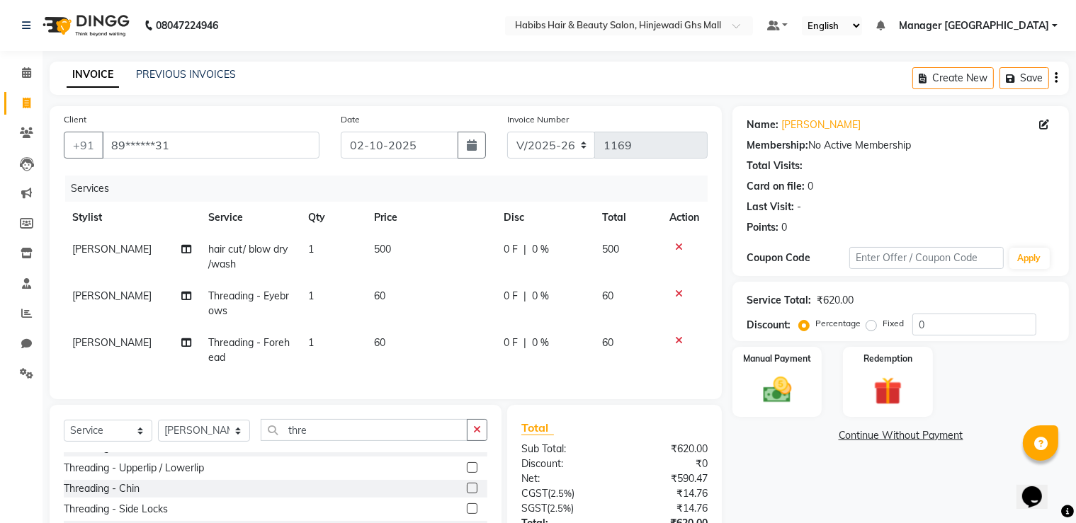
click at [467, 473] on label at bounding box center [472, 467] width 11 height 11
click at [467, 473] on input "checkbox" at bounding box center [471, 468] width 9 height 9
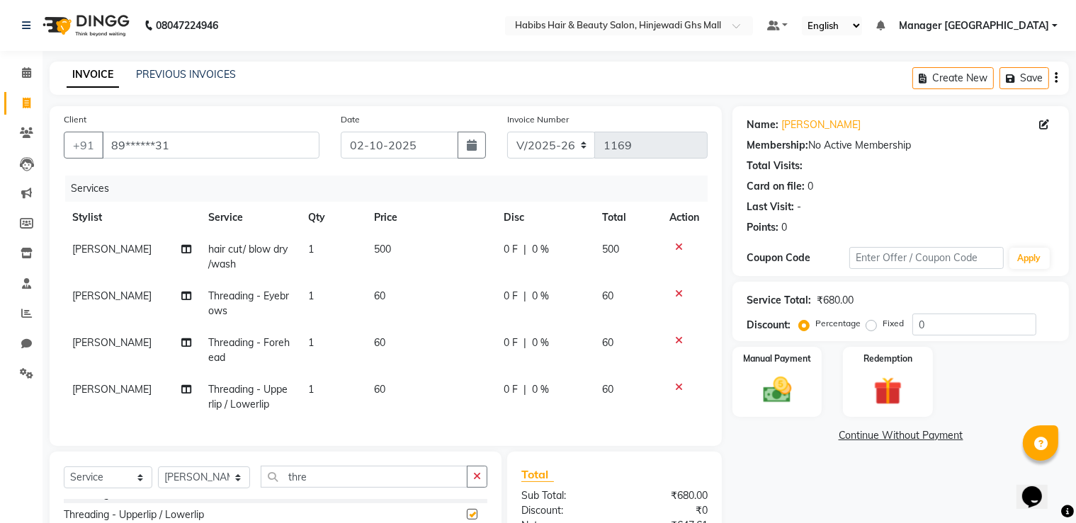
checkbox input "false"
click at [677, 341] on icon at bounding box center [679, 341] width 8 height 10
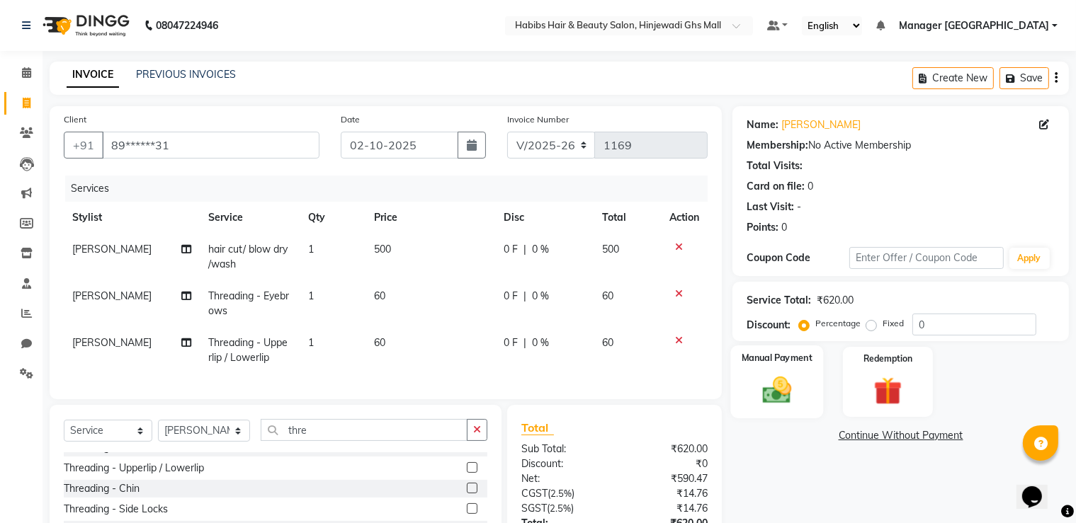
click at [748, 386] on div "Manual Payment" at bounding box center [777, 382] width 93 height 73
click at [967, 441] on span "ONLINE" at bounding box center [964, 436] width 37 height 16
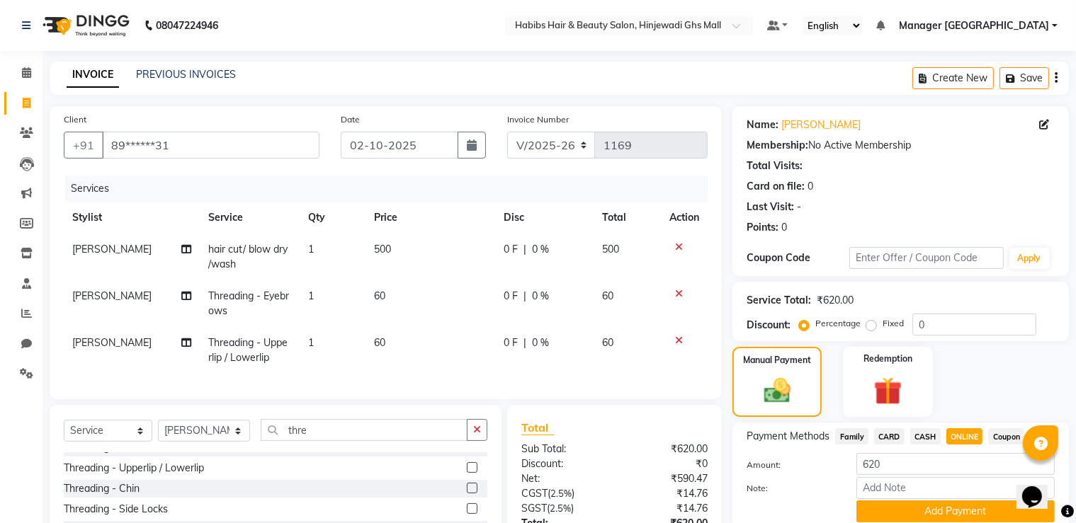
scroll to position [124, 0]
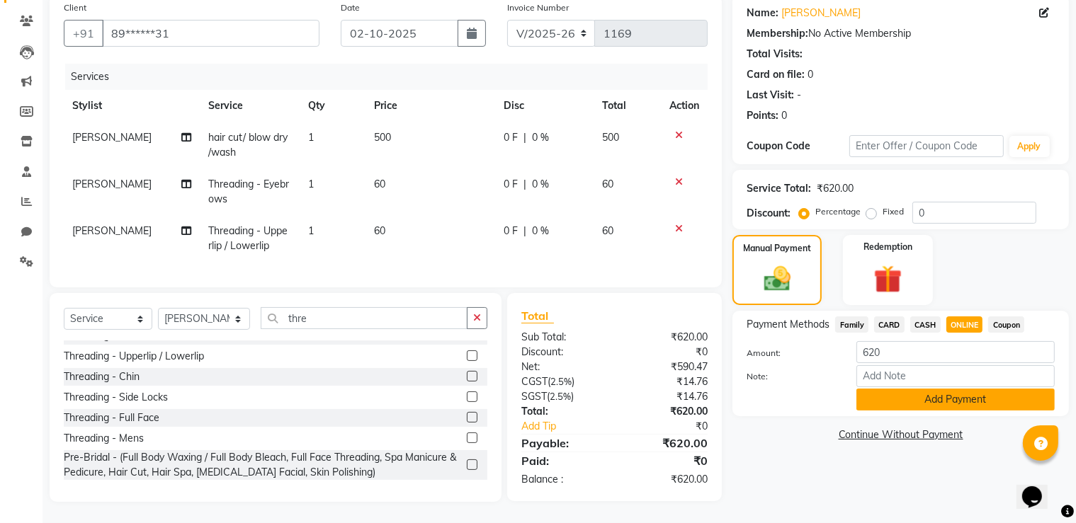
click at [924, 392] on button "Add Payment" at bounding box center [955, 400] width 198 height 22
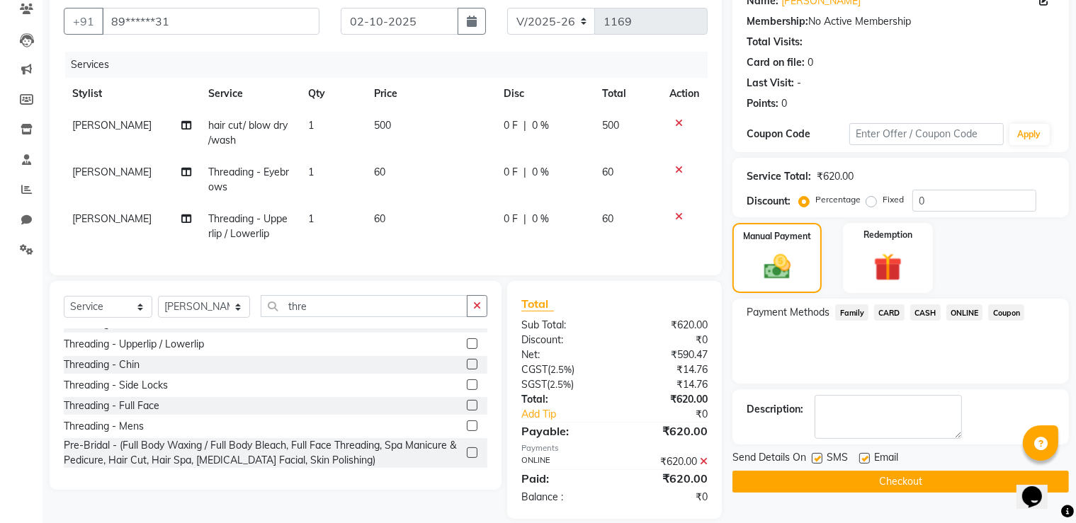
scroll to position [153, 0]
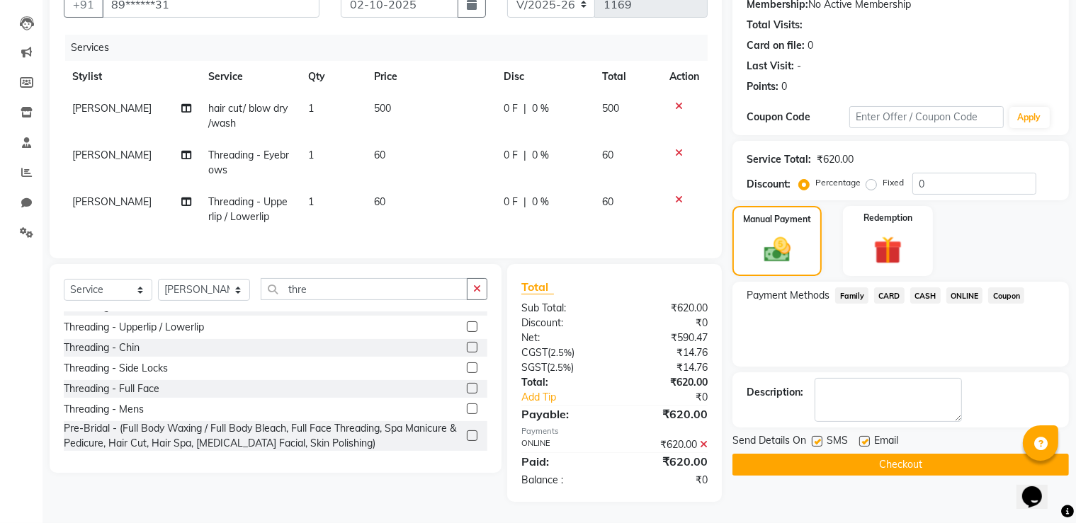
click at [868, 454] on button "Checkout" at bounding box center [900, 465] width 336 height 22
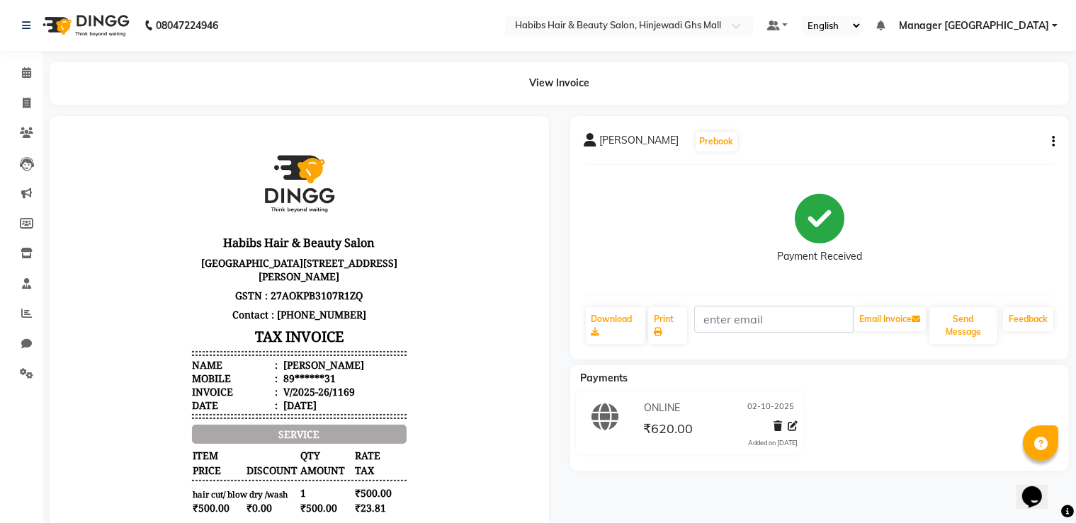
click at [885, 396] on div "ONLINE [DATE] ₹620.00 Added on [DATE]" at bounding box center [819, 426] width 521 height 68
